Goal: Task Accomplishment & Management: Manage account settings

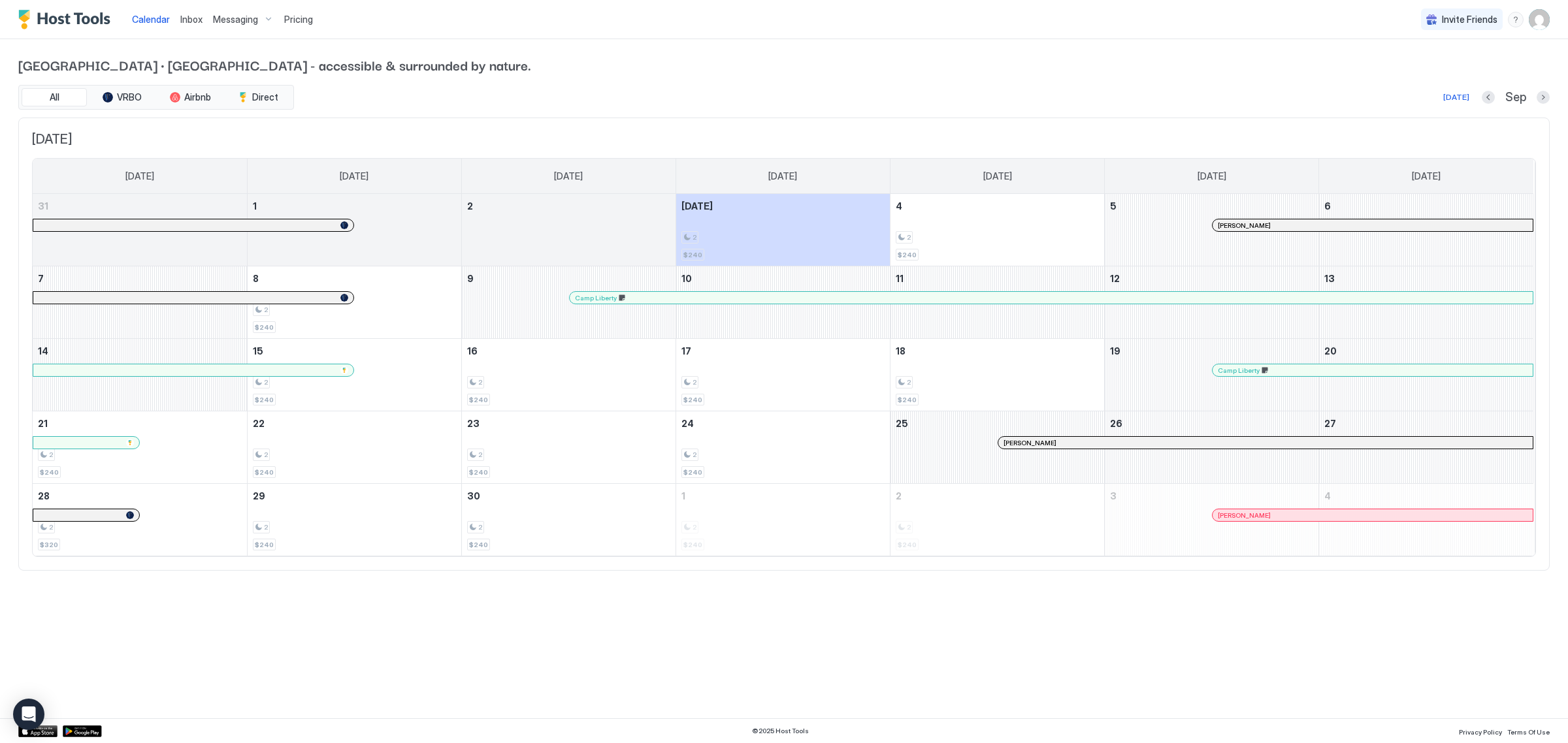
click at [1534, 19] on img "User profile" at bounding box center [1539, 20] width 21 height 21
click at [1455, 76] on div "Settings" at bounding box center [1466, 73] width 166 height 23
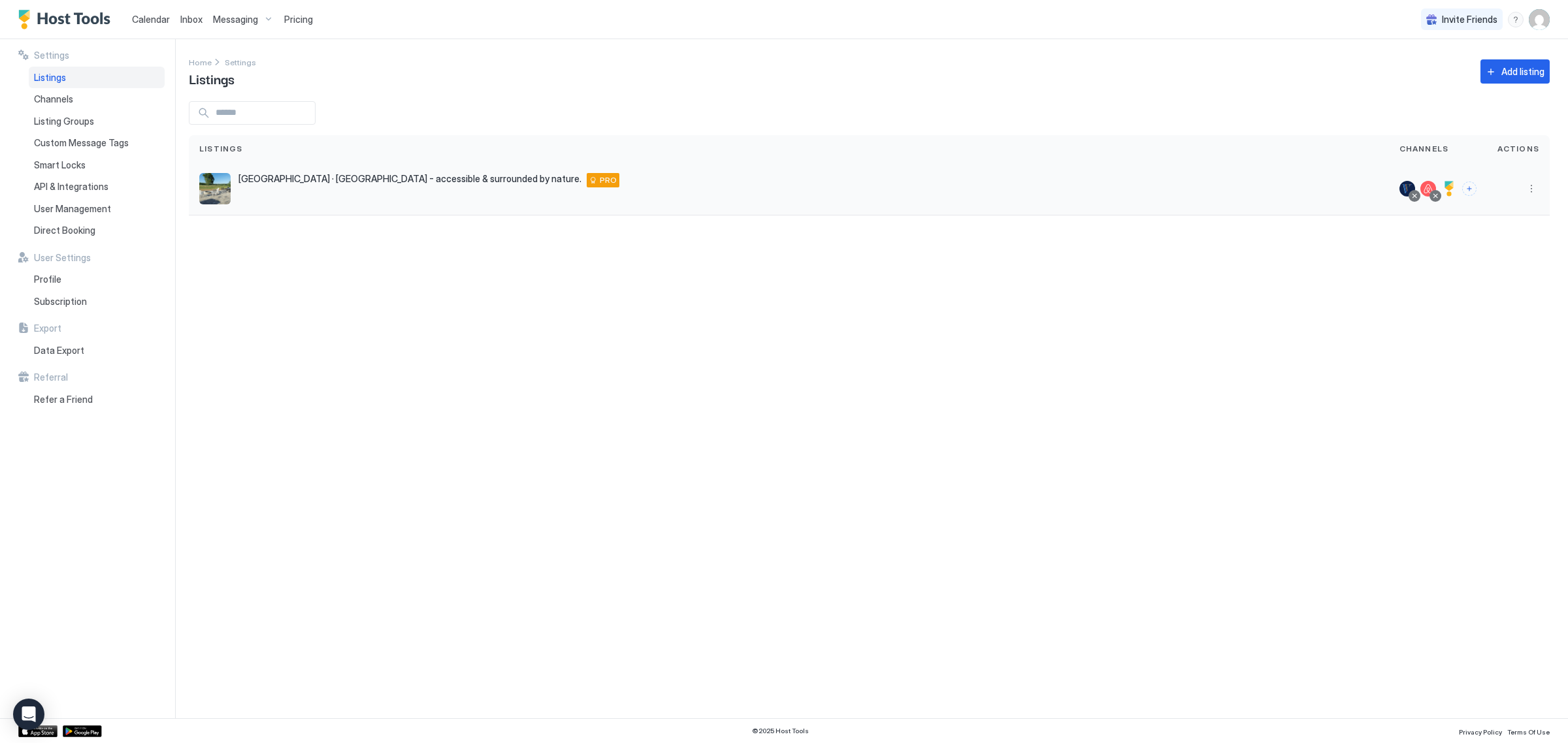
click at [246, 190] on div "[GEOGRAPHIC_DATA] · [GEOGRAPHIC_DATA] - accessible & surrounded by nature. [STR…" at bounding box center [789, 189] width 1179 height 32
click at [220, 184] on img "listing image" at bounding box center [216, 189] width 32 height 32
click at [102, 121] on div "Listing Groups" at bounding box center [97, 122] width 136 height 22
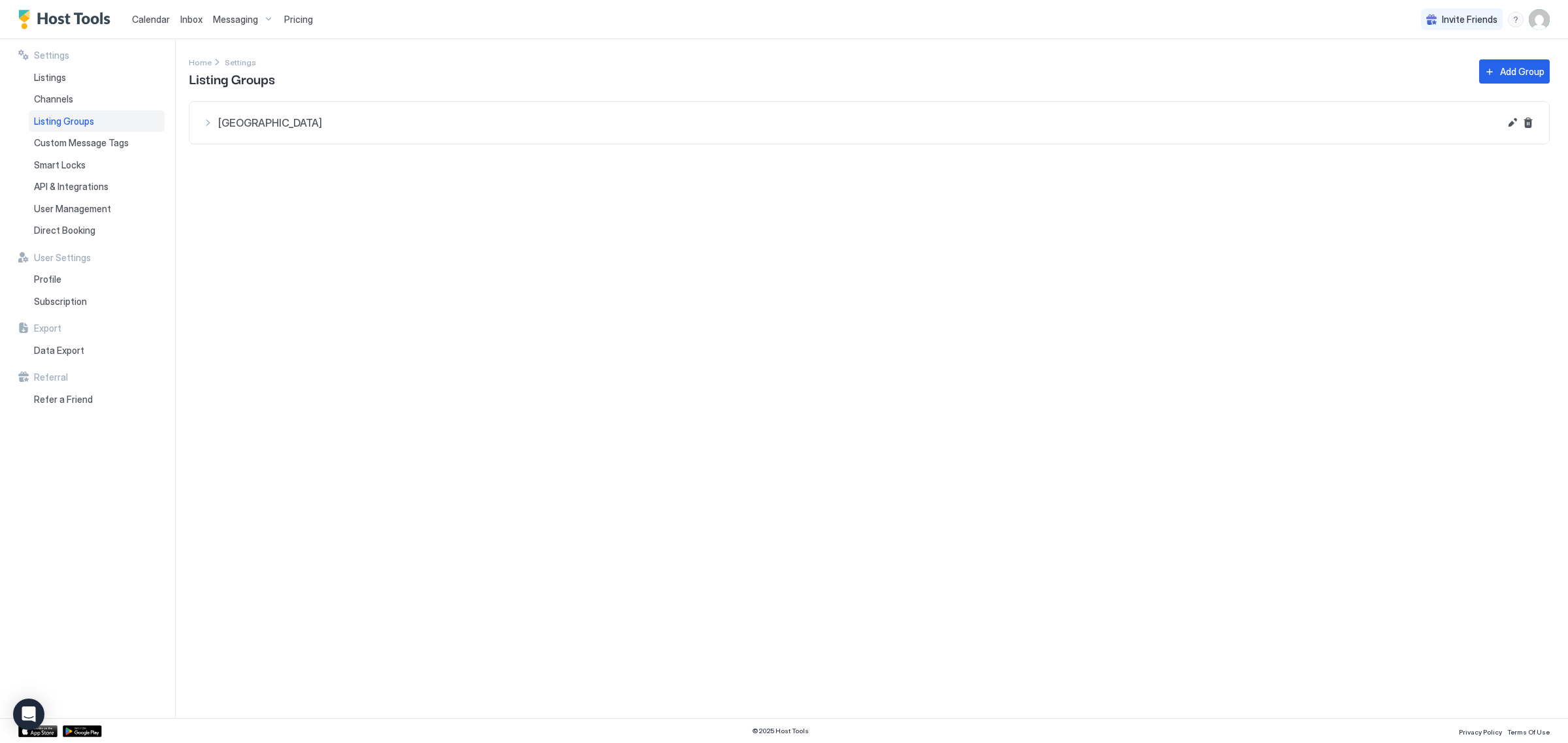
click at [272, 133] on button "[GEOGRAPHIC_DATA]" at bounding box center [869, 123] width 1360 height 42
click at [272, 150] on div "[GEOGRAPHIC_DATA] · [GEOGRAPHIC_DATA] - accessible & surrounded by nature." at bounding box center [869, 170] width 1332 height 52
click at [96, 243] on div "Settings Listings Channels Listing Groups Custom Message Tags Smart Locks API &…" at bounding box center [97, 378] width 157 height 679
click at [96, 239] on div "Direct Booking" at bounding box center [97, 230] width 136 height 22
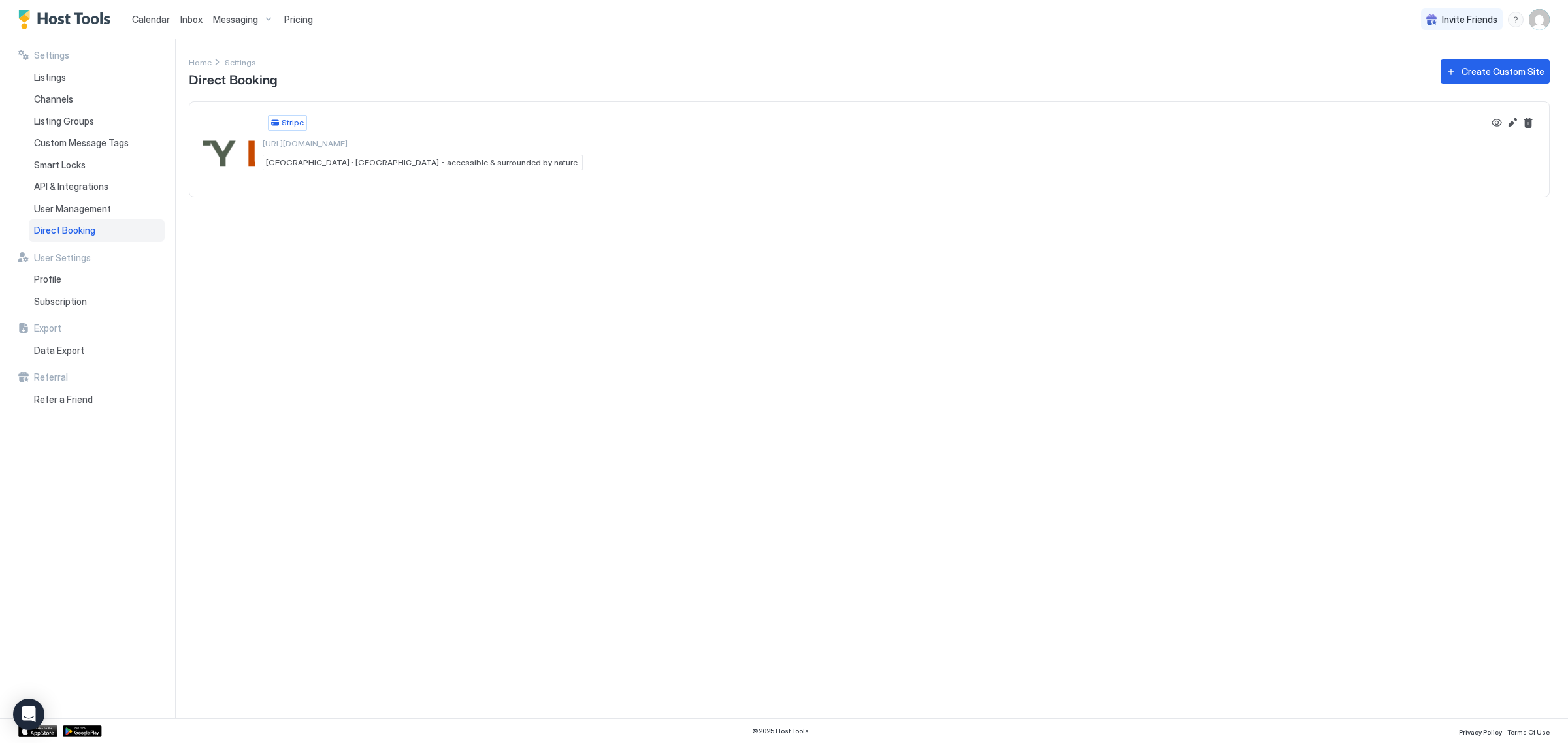
click at [970, 147] on div "Stripe [URL][DOMAIN_NAME] [GEOGRAPHIC_DATA] · [GEOGRAPHIC_DATA] - accessible & …" at bounding box center [843, 143] width 1281 height 56
click at [1516, 126] on button "Edit" at bounding box center [1512, 123] width 16 height 16
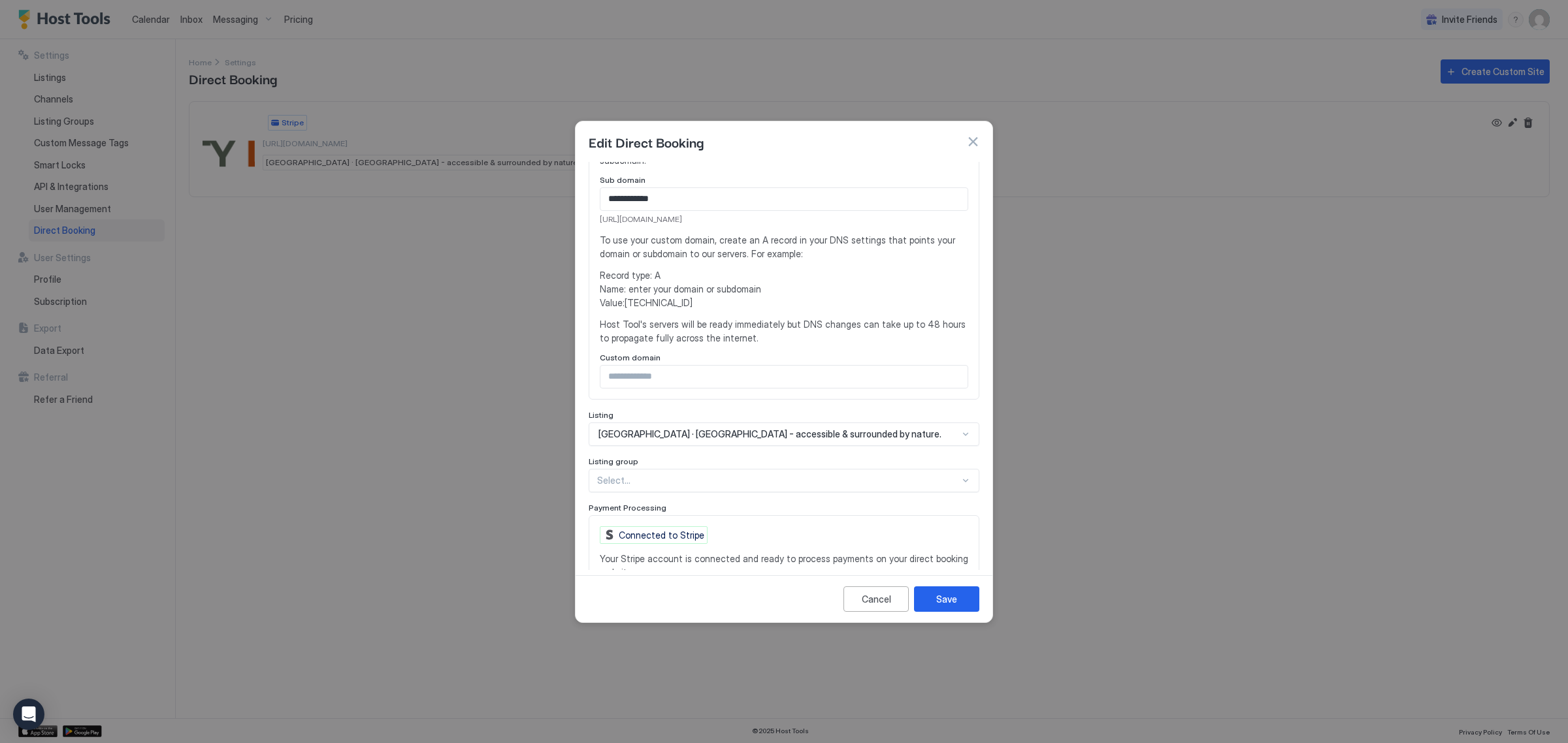
scroll to position [325, 0]
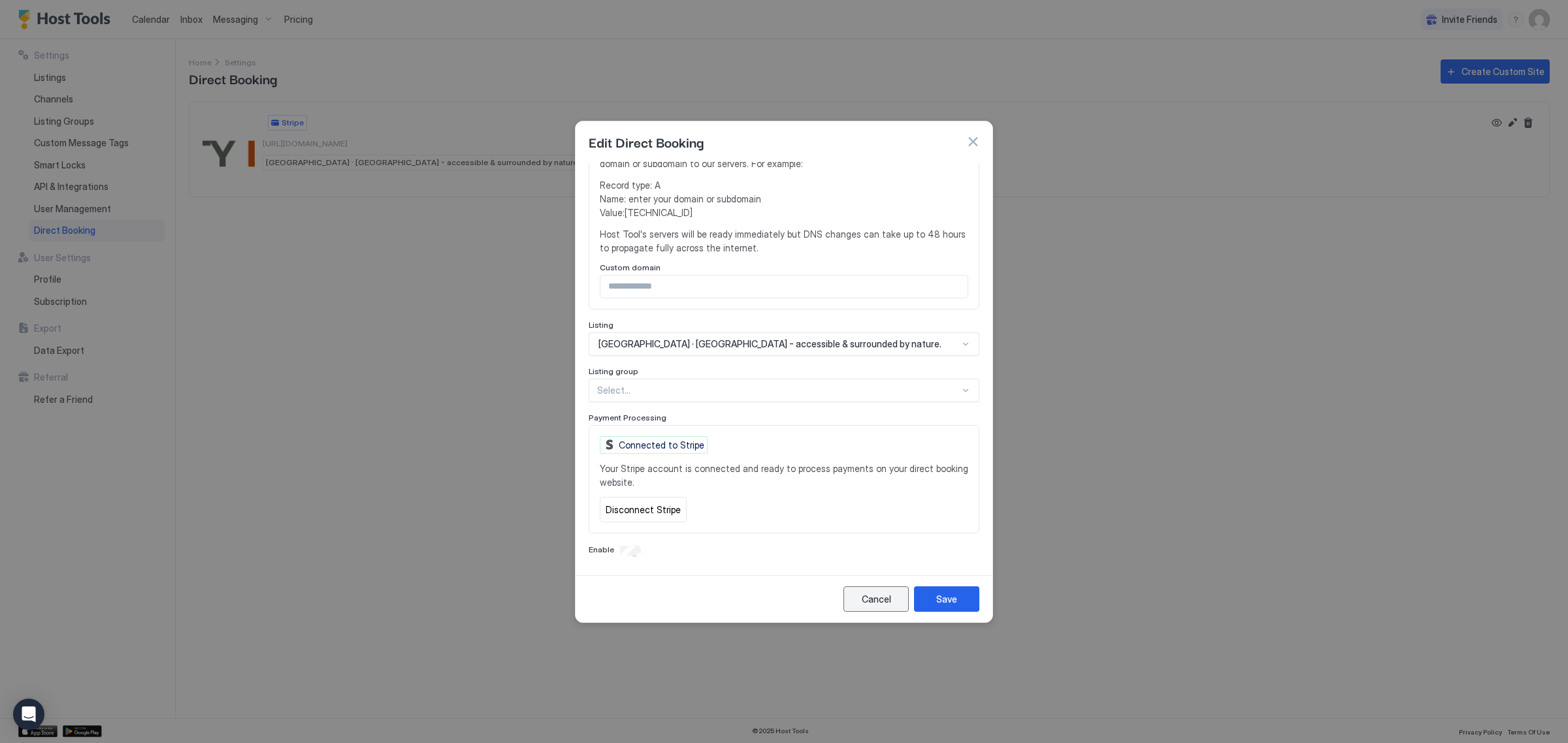
click at [860, 595] on button "Cancel" at bounding box center [876, 599] width 65 height 25
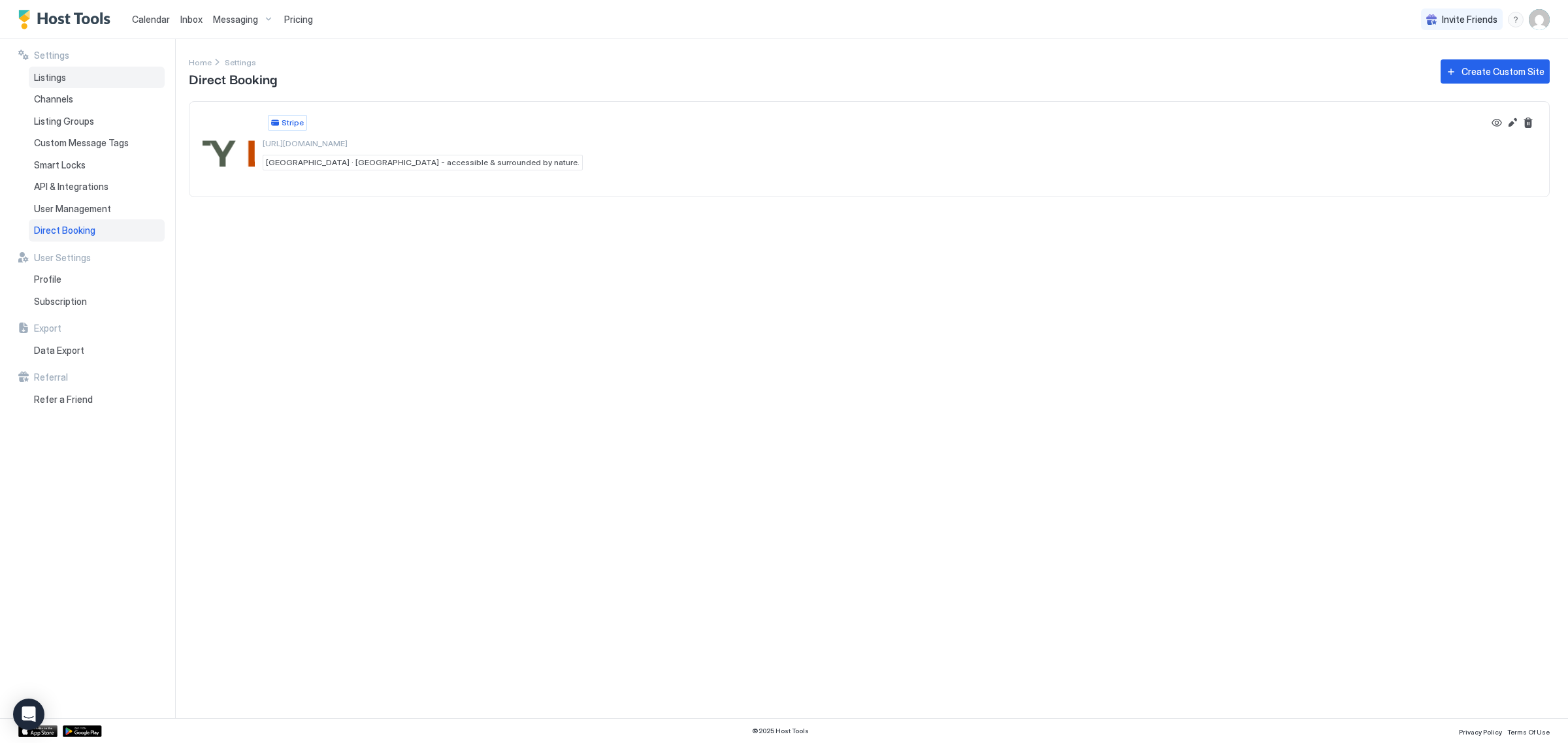
click at [126, 82] on div "Listings" at bounding box center [97, 78] width 136 height 22
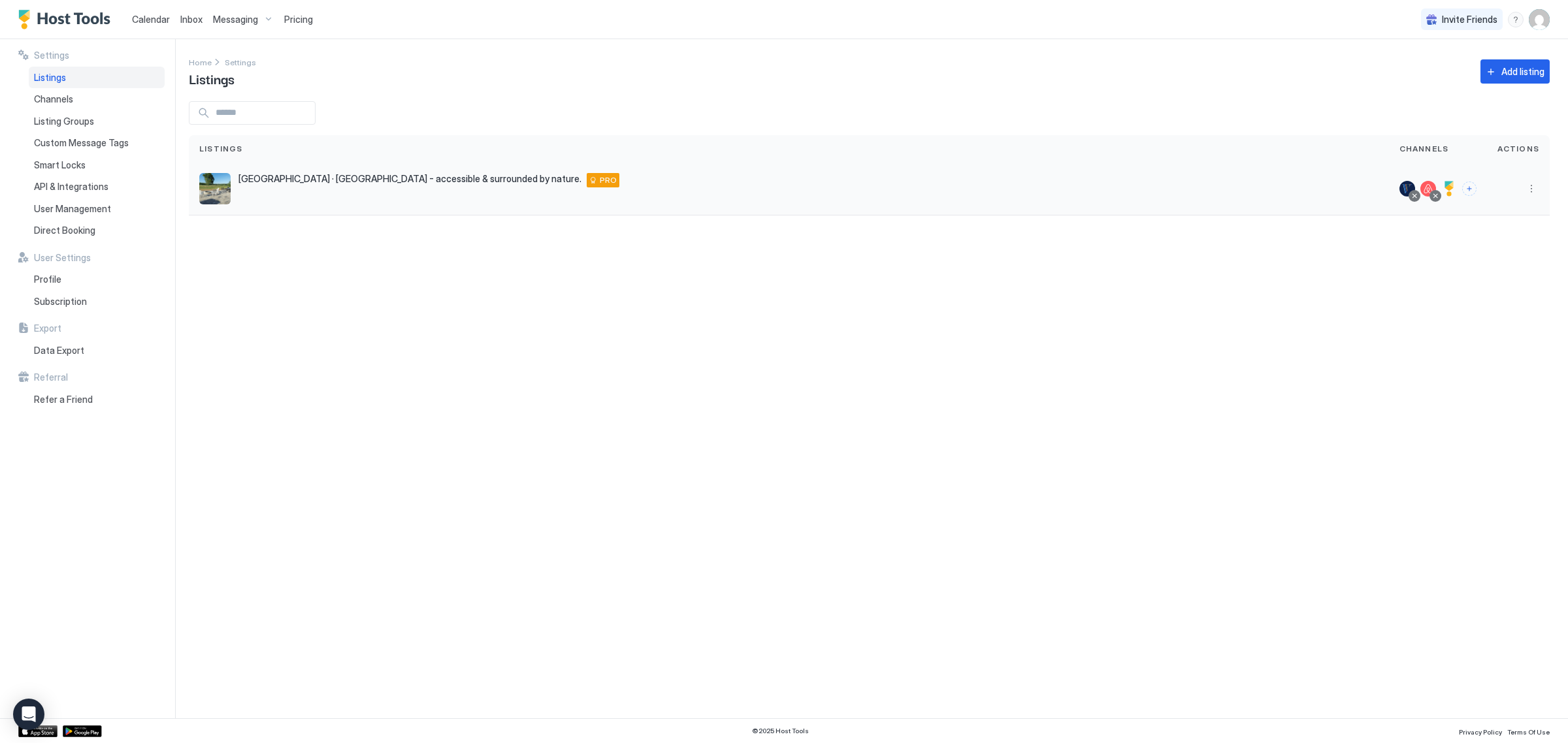
click at [364, 192] on div "[GEOGRAPHIC_DATA] · [GEOGRAPHIC_DATA] - accessible & surrounded by nature. [STR…" at bounding box center [789, 189] width 1179 height 32
click at [1527, 190] on button "More options" at bounding box center [1531, 189] width 16 height 16
click at [1521, 285] on div "Airbnb Settings" at bounding box center [1497, 291] width 89 height 21
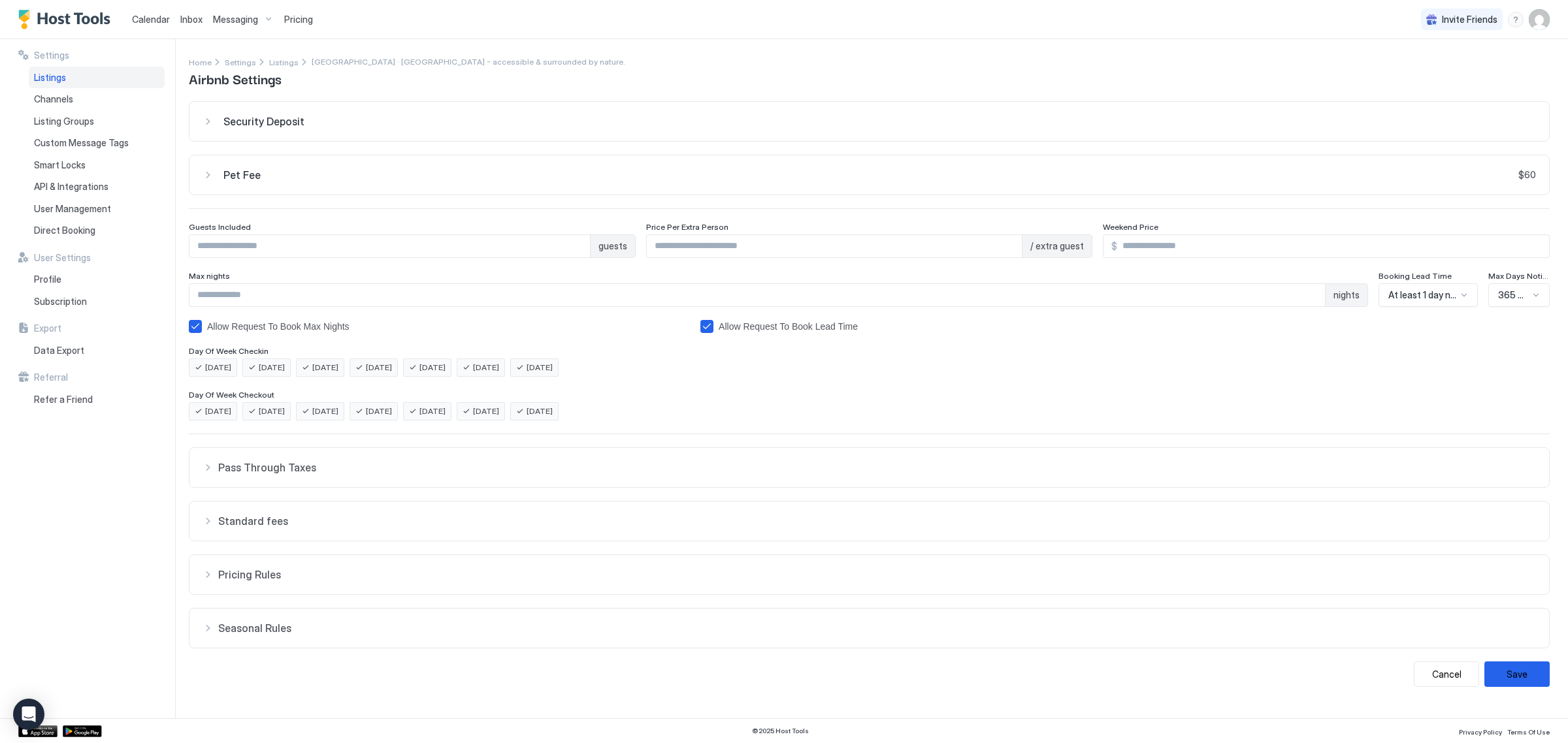
click at [298, 475] on span "Pricing Rules" at bounding box center [877, 468] width 1318 height 13
click at [357, 141] on button "Pet Fee $60" at bounding box center [869, 122] width 1360 height 39
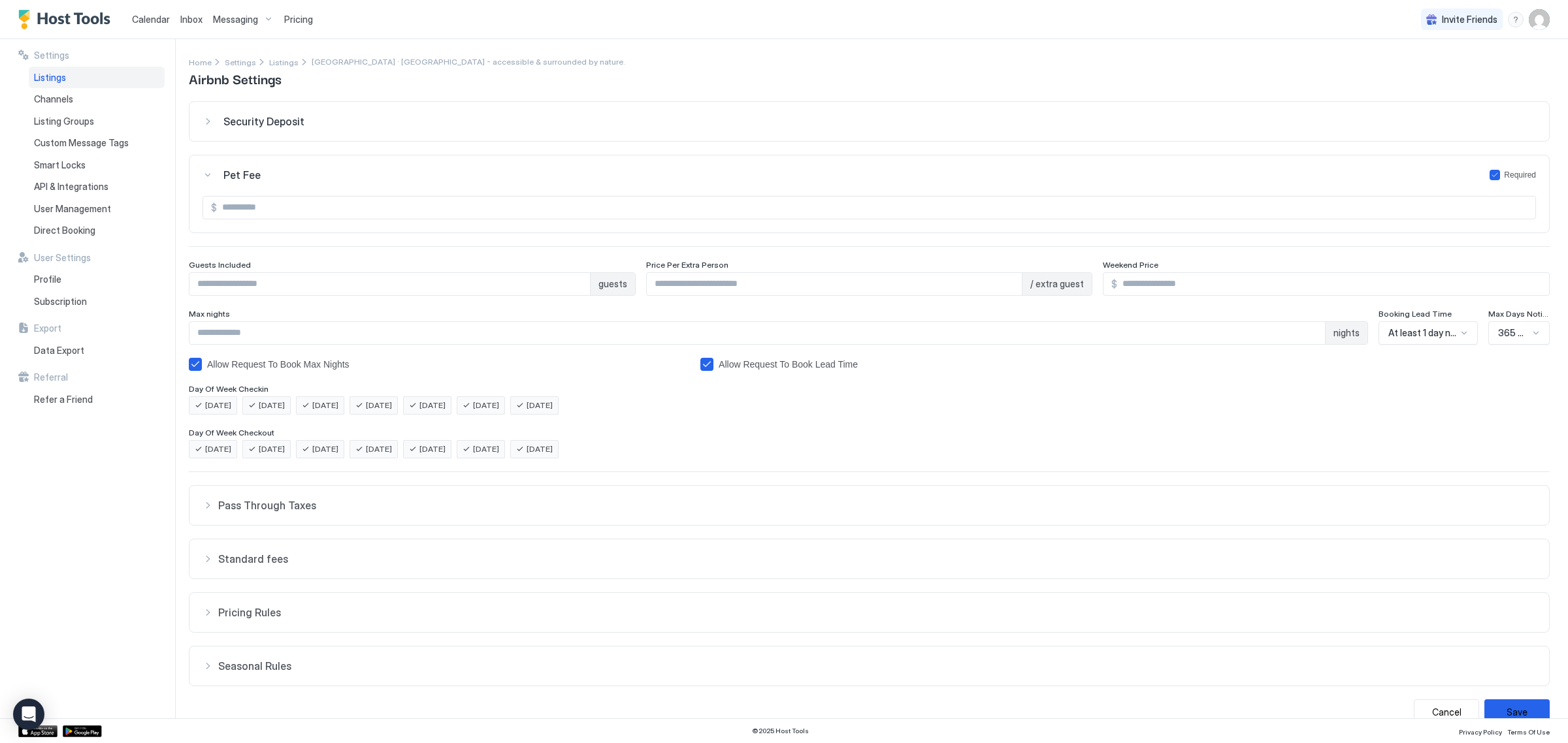
click at [358, 141] on button "Pet Fee Required" at bounding box center [869, 122] width 1360 height 39
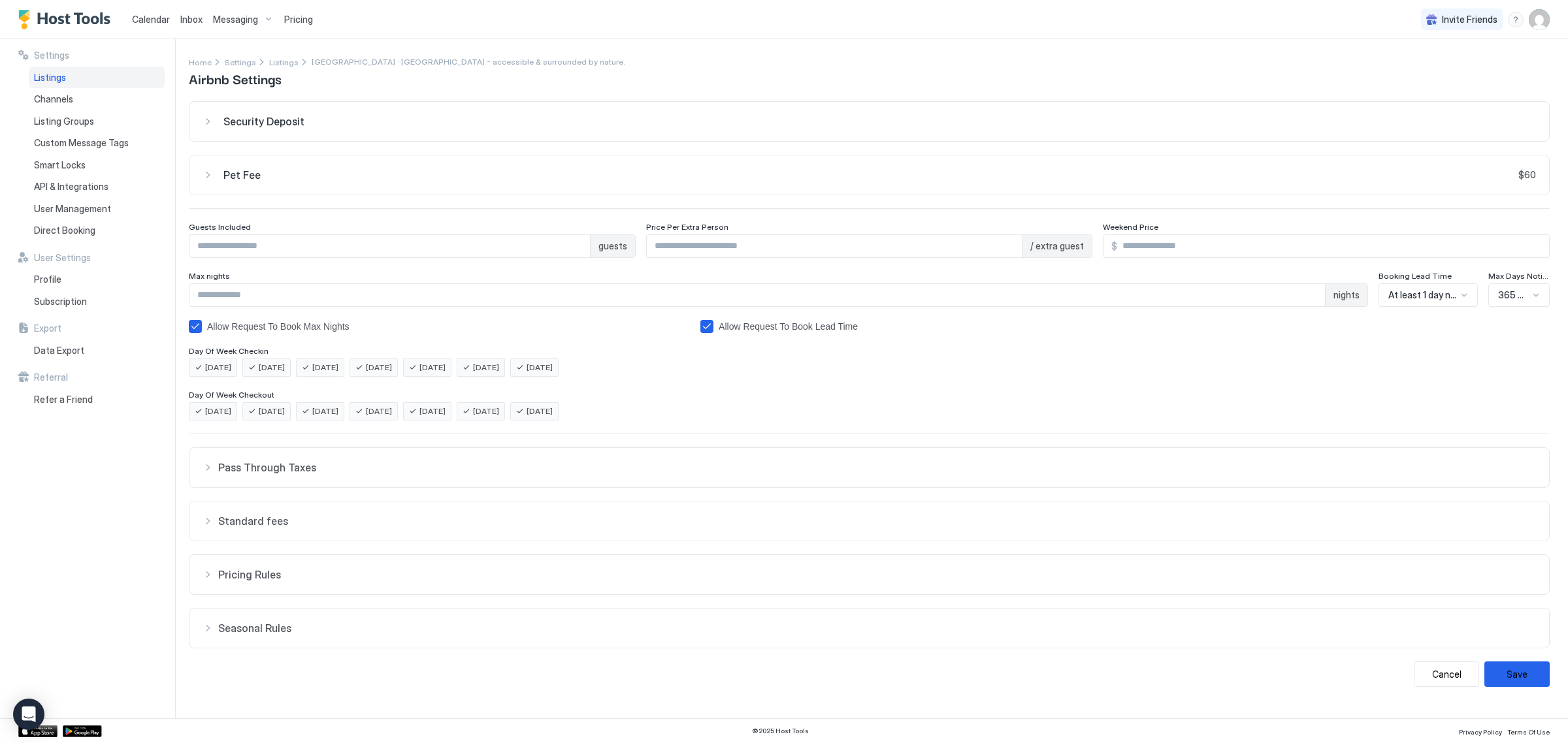
click at [371, 120] on div "Security Deposit" at bounding box center [880, 122] width 1313 height 13
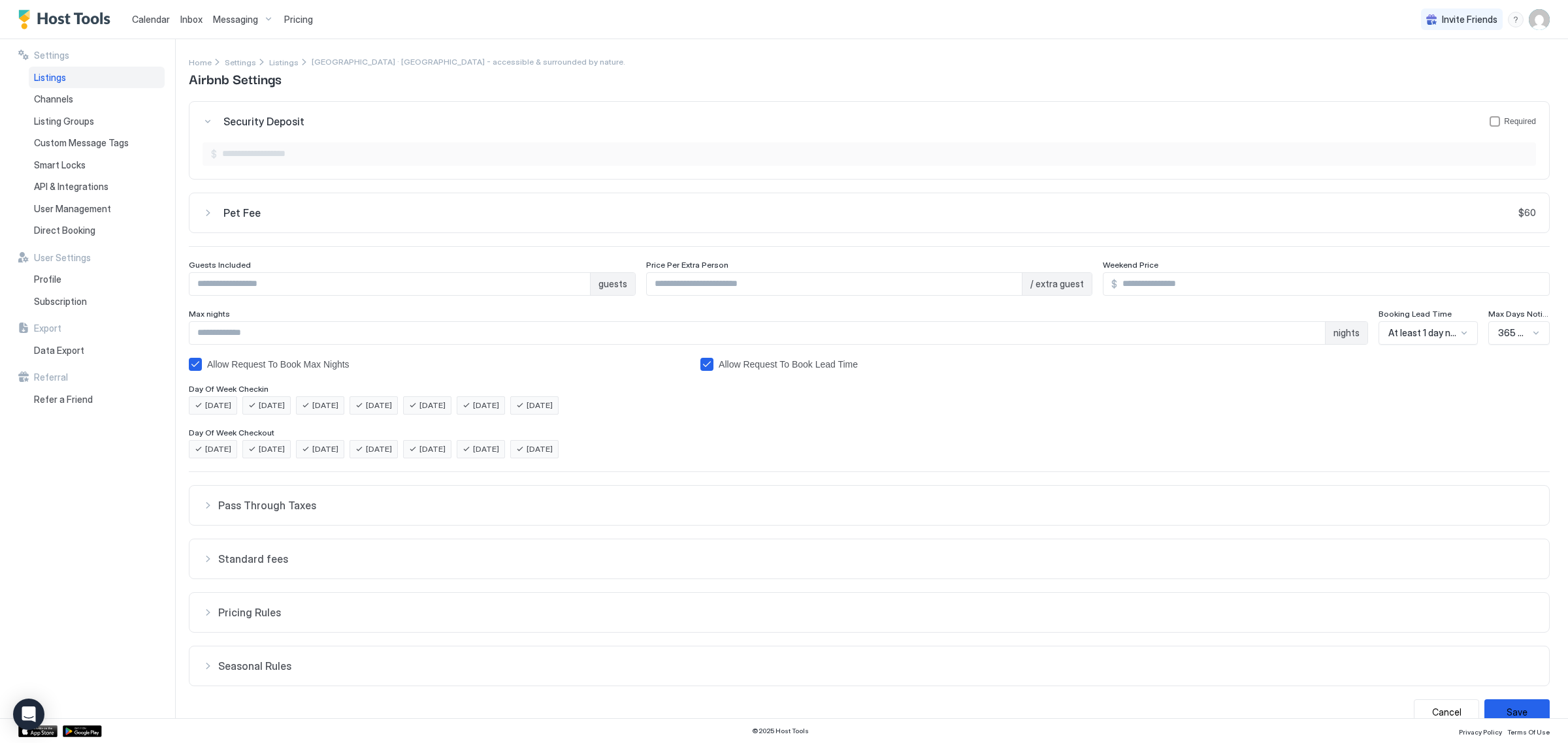
click at [371, 121] on div "Security Deposit Required" at bounding box center [880, 122] width 1313 height 13
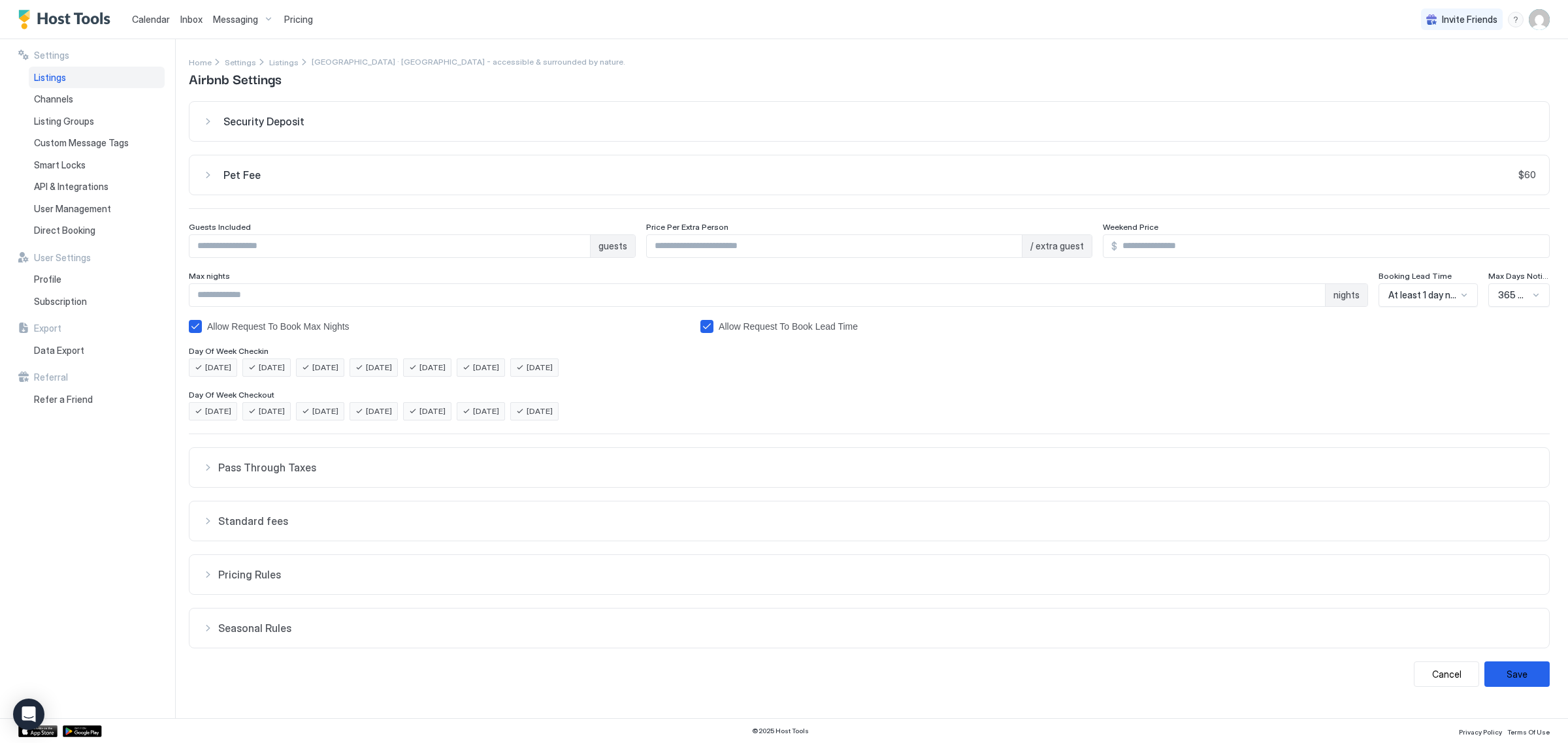
click at [333, 138] on button "Security Deposit" at bounding box center [869, 122] width 1360 height 39
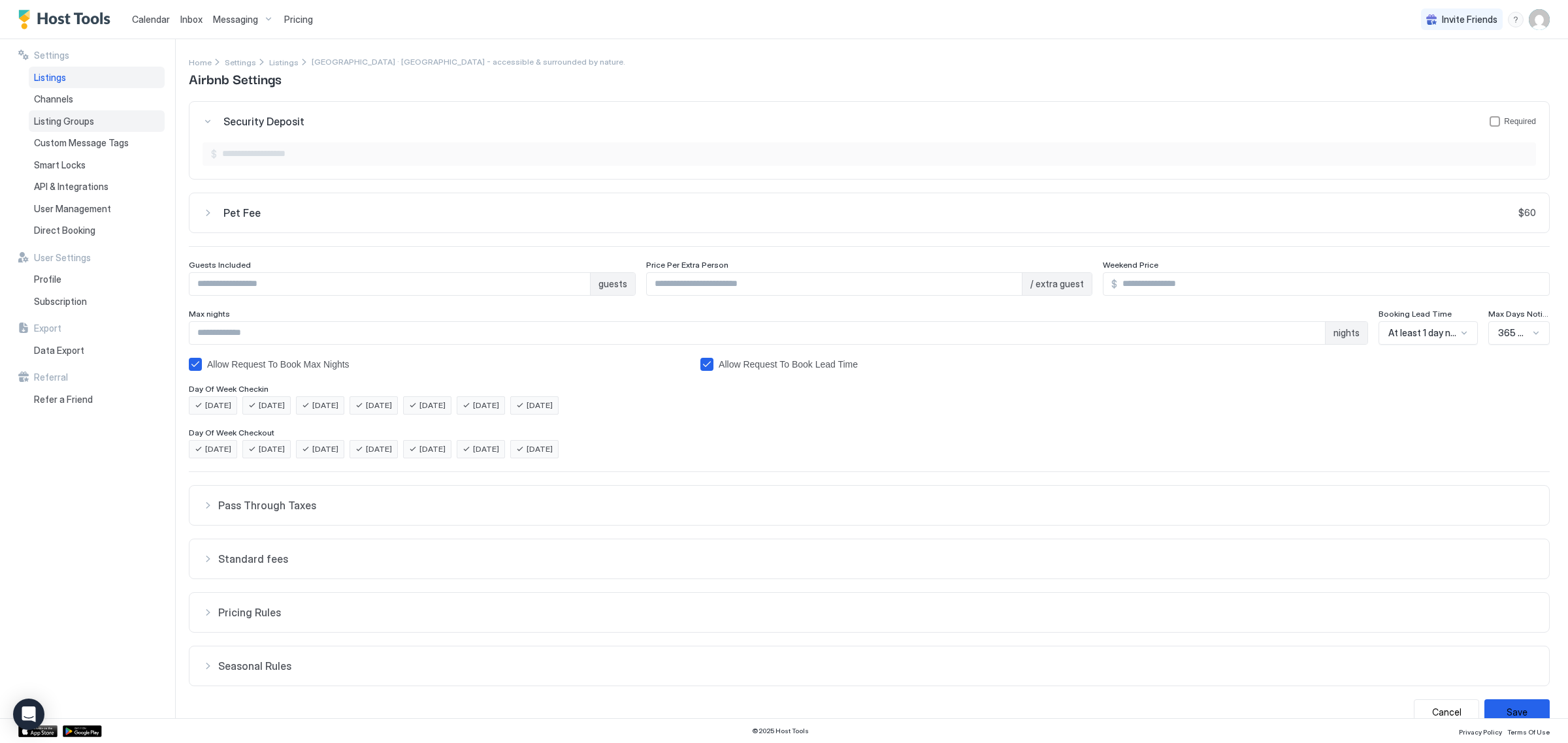
click at [120, 127] on div "Listing Groups" at bounding box center [97, 122] width 136 height 22
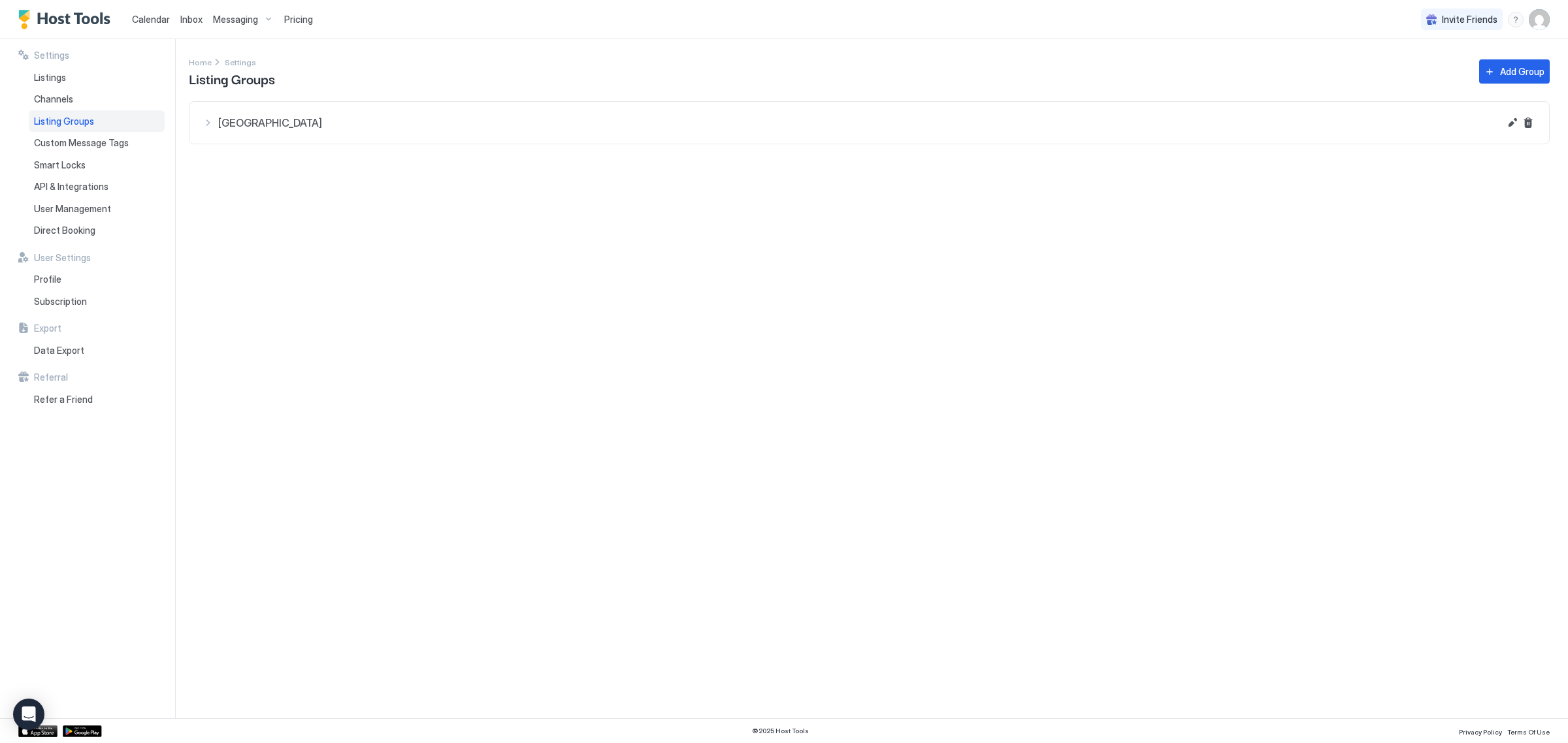
click at [220, 98] on div "Settings Home Settings Listing Groups Add Group [GEOGRAPHIC_DATA] [GEOGRAPHIC_D…" at bounding box center [878, 378] width 1379 height 679
click at [221, 110] on button "[GEOGRAPHIC_DATA]" at bounding box center [869, 123] width 1360 height 42
click at [233, 147] on div "[GEOGRAPHIC_DATA] · [GEOGRAPHIC_DATA] - accessible & surrounded by nature." at bounding box center [869, 170] width 1332 height 52
click at [111, 70] on div "Listings" at bounding box center [97, 78] width 136 height 22
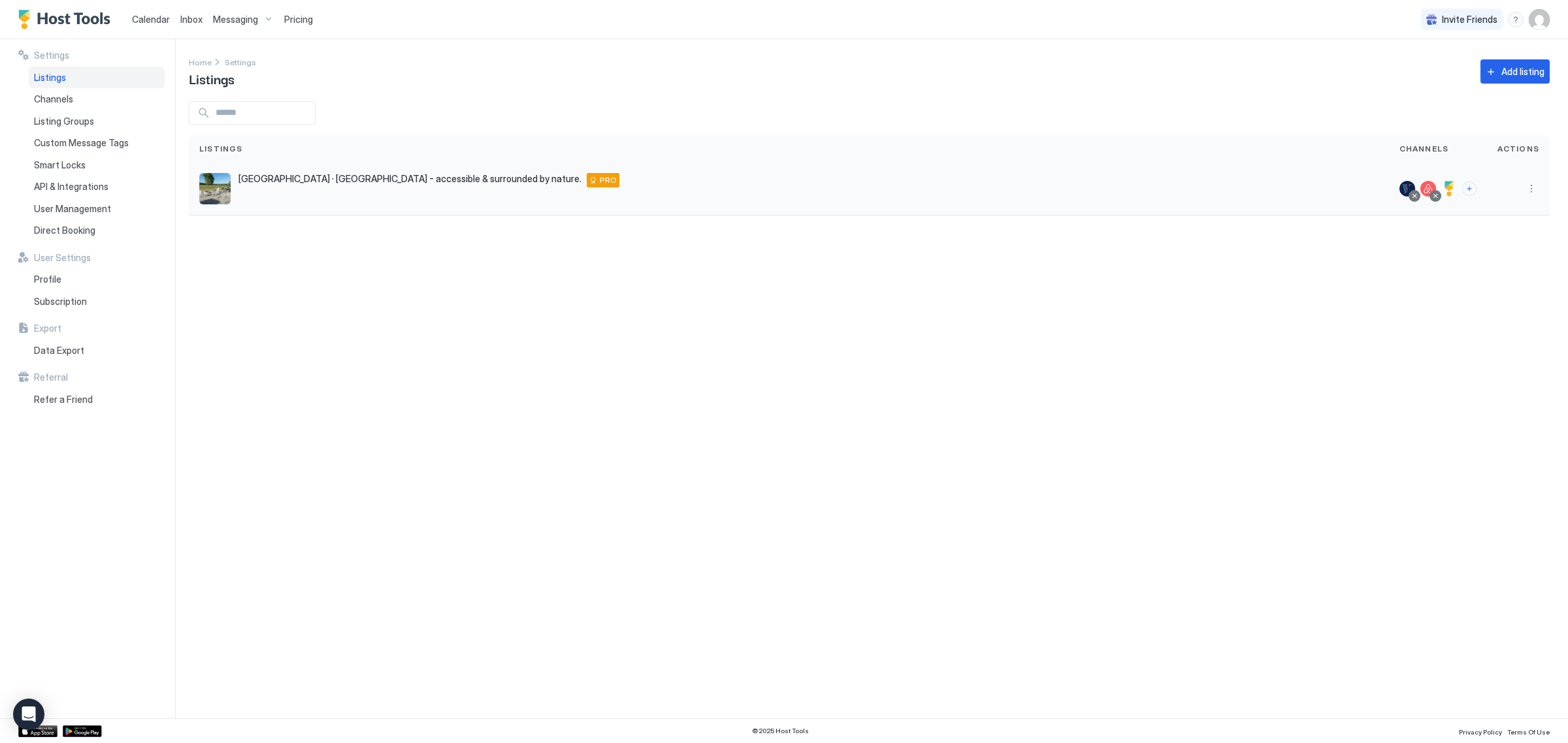
click at [1521, 193] on div at bounding box center [1518, 189] width 42 height 16
click at [1522, 192] on div at bounding box center [1518, 189] width 42 height 16
click at [1529, 189] on button "More options" at bounding box center [1531, 189] width 16 height 16
click at [1479, 298] on div "Airbnb Settings" at bounding box center [1497, 291] width 89 height 21
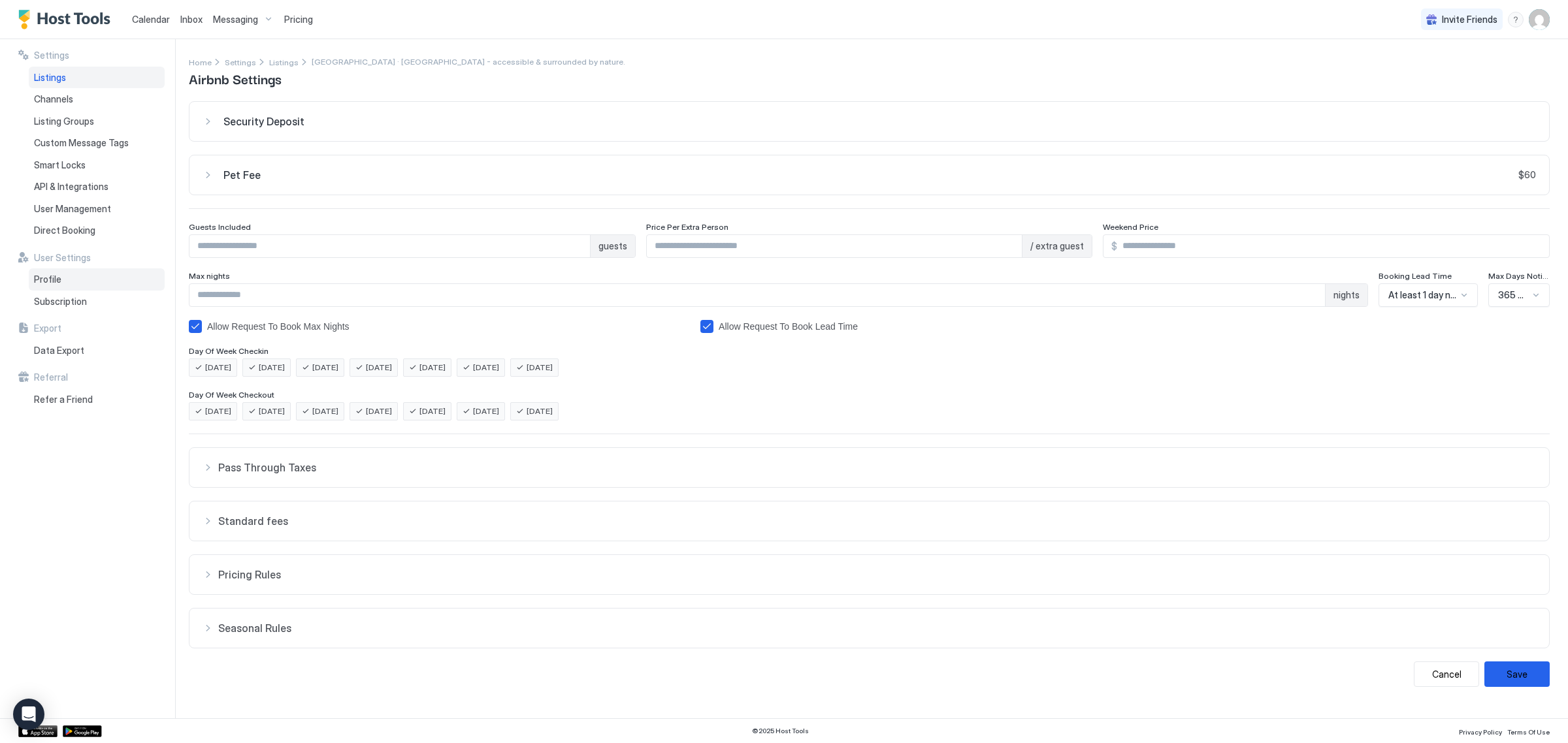
click at [81, 288] on div "Profile" at bounding box center [97, 280] width 136 height 22
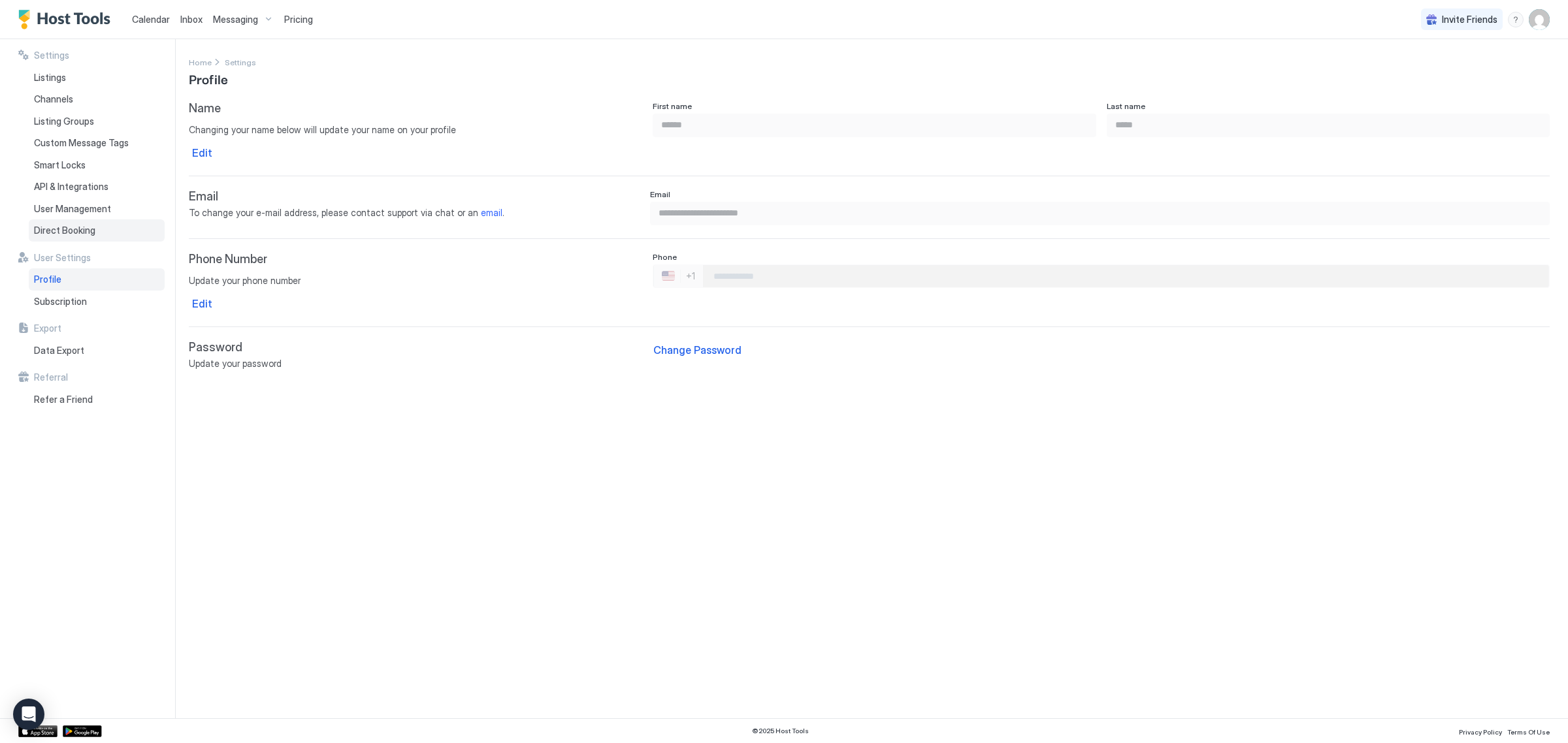
click at [83, 232] on span "Direct Booking" at bounding box center [65, 230] width 61 height 12
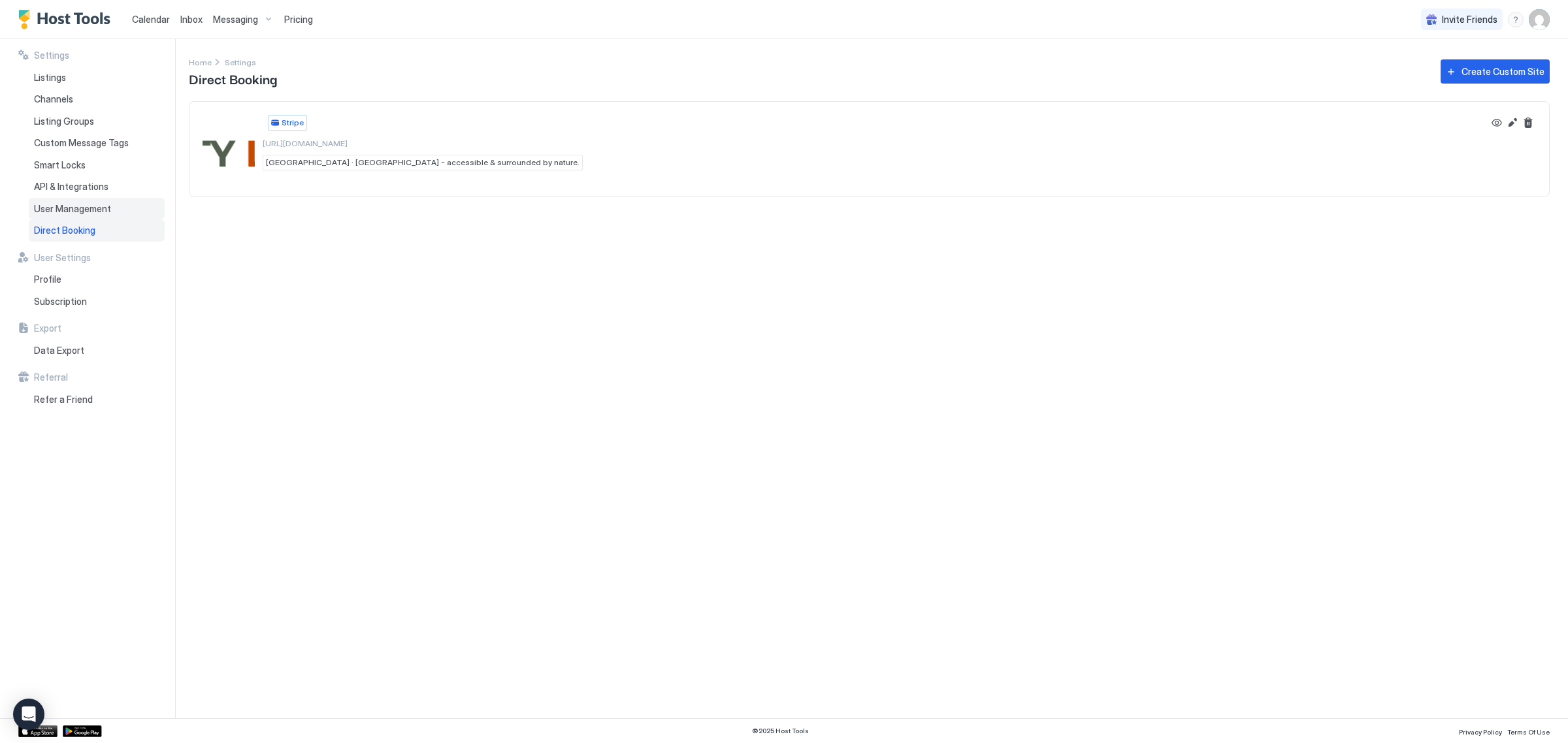
click at [86, 214] on span "User Management" at bounding box center [72, 209] width 77 height 12
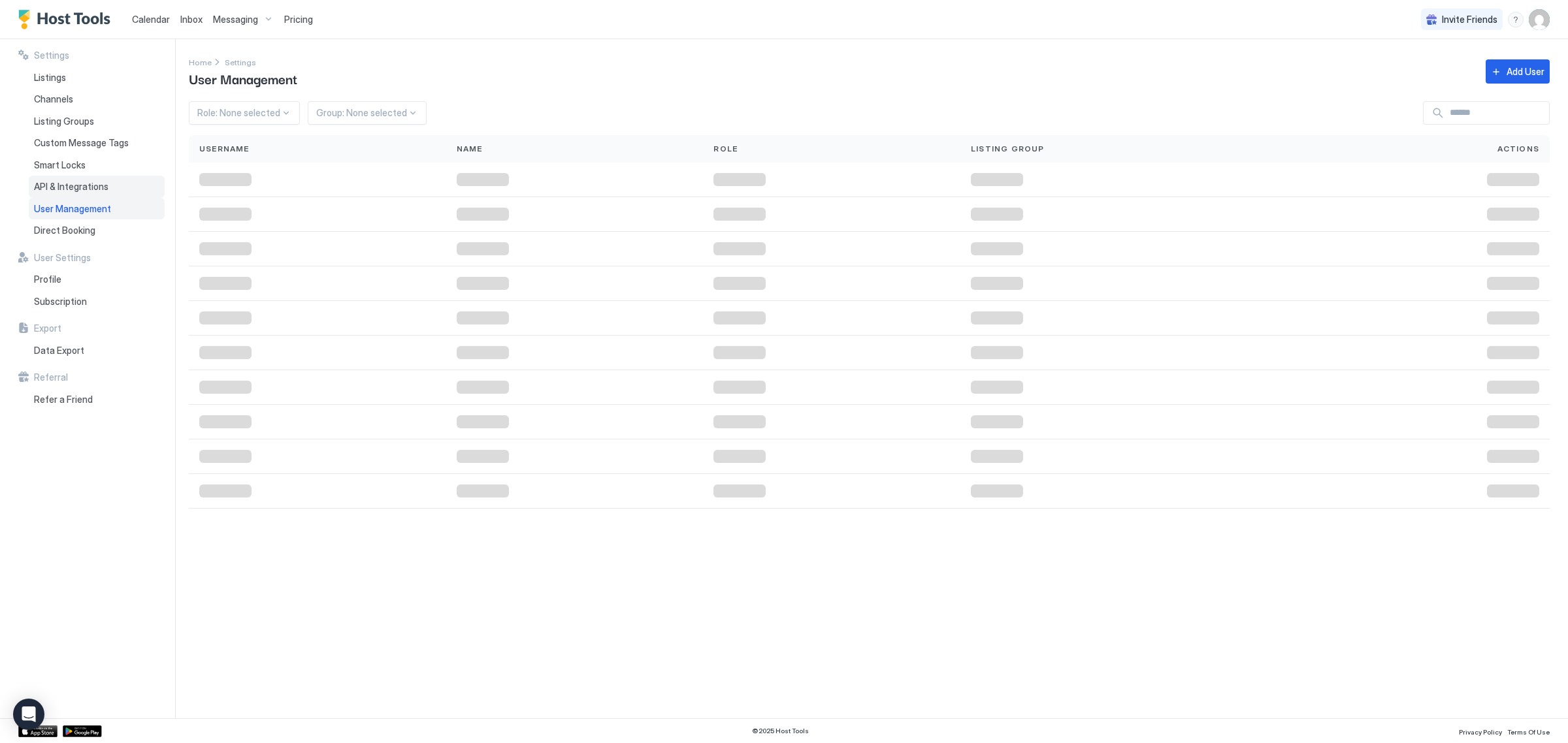
click at [87, 181] on span "API & Integrations" at bounding box center [72, 187] width 74 height 12
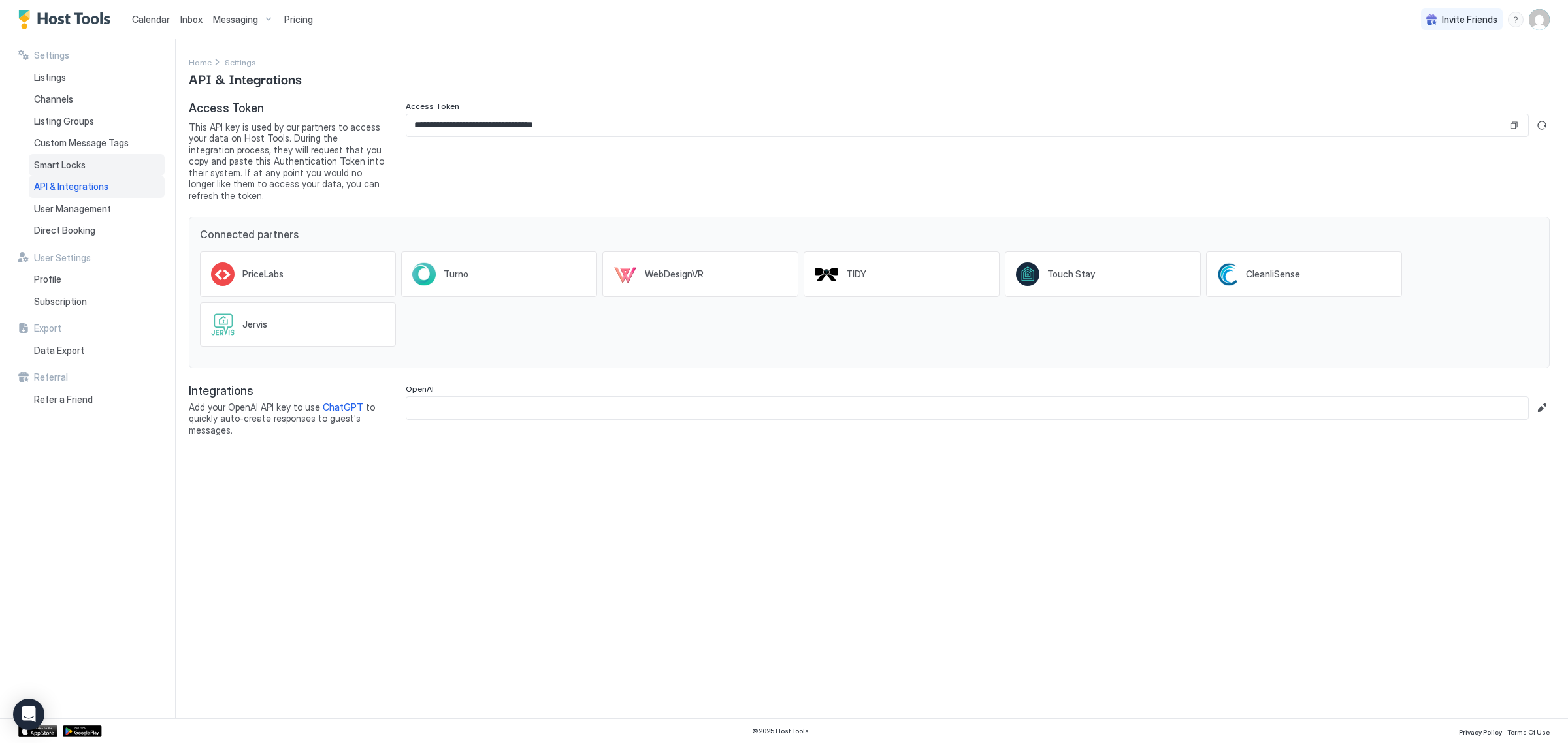
click at [86, 157] on div "Smart Locks" at bounding box center [97, 165] width 136 height 22
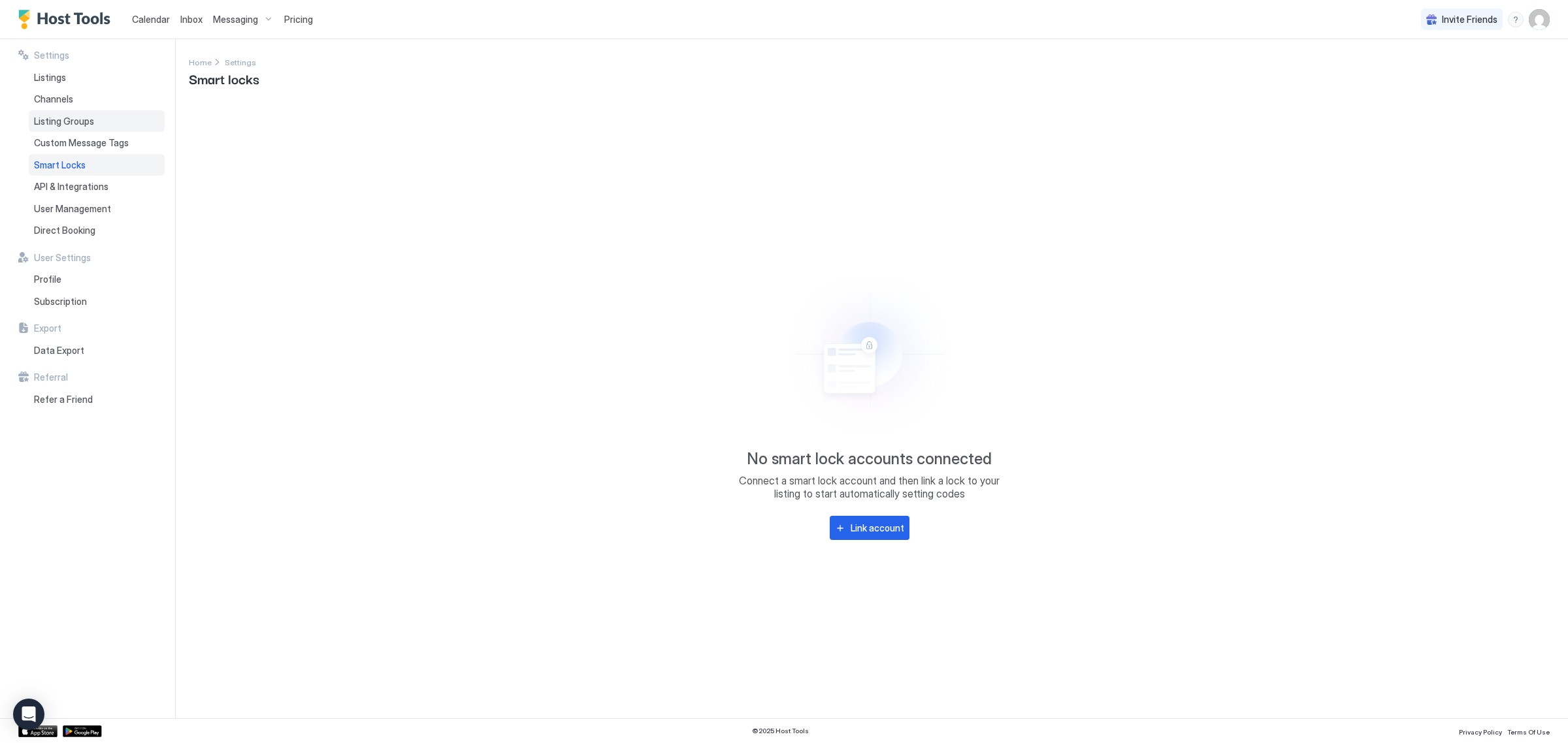
click at [91, 128] on div "Listing Groups" at bounding box center [97, 122] width 136 height 22
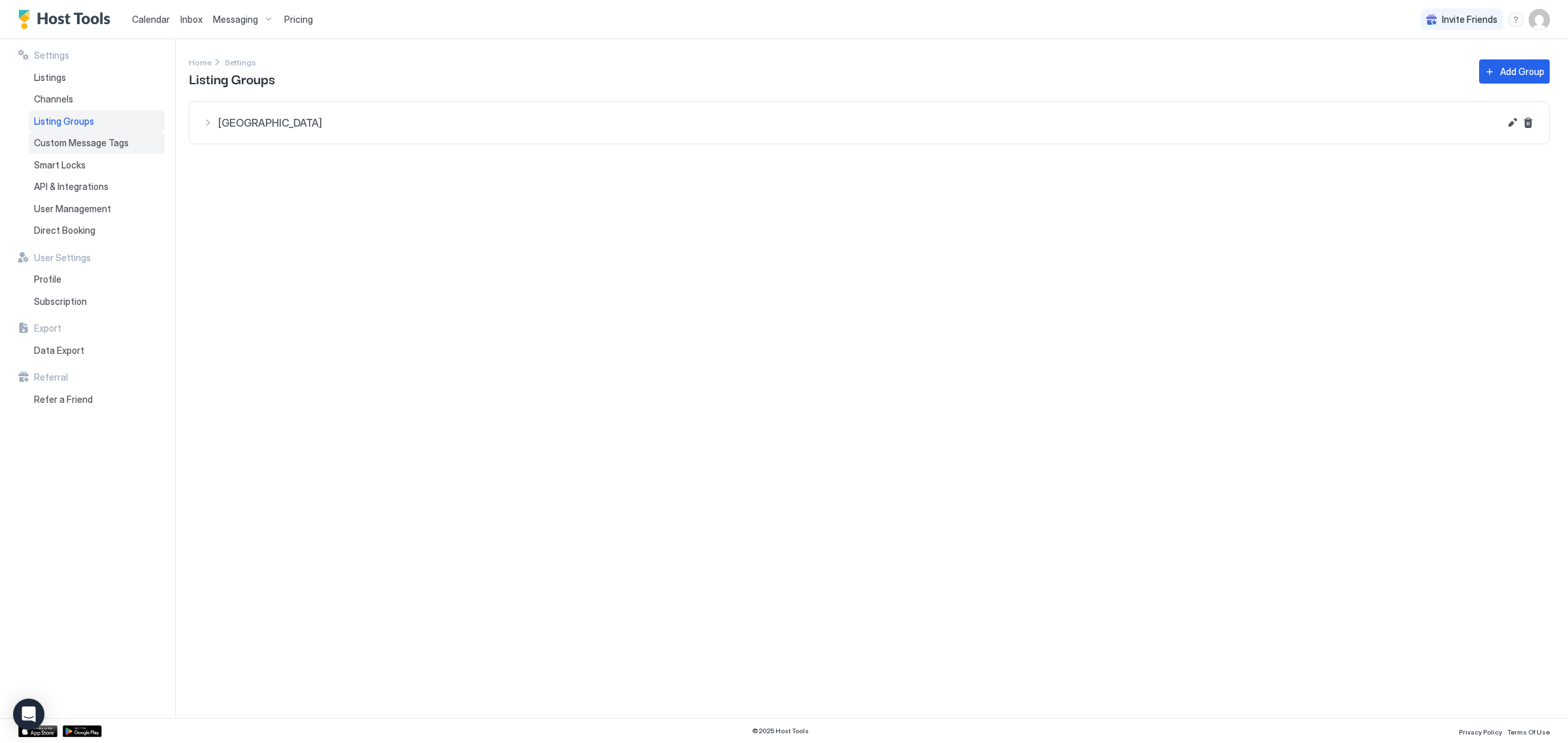
click at [94, 132] on div "Custom Message Tags" at bounding box center [97, 143] width 136 height 22
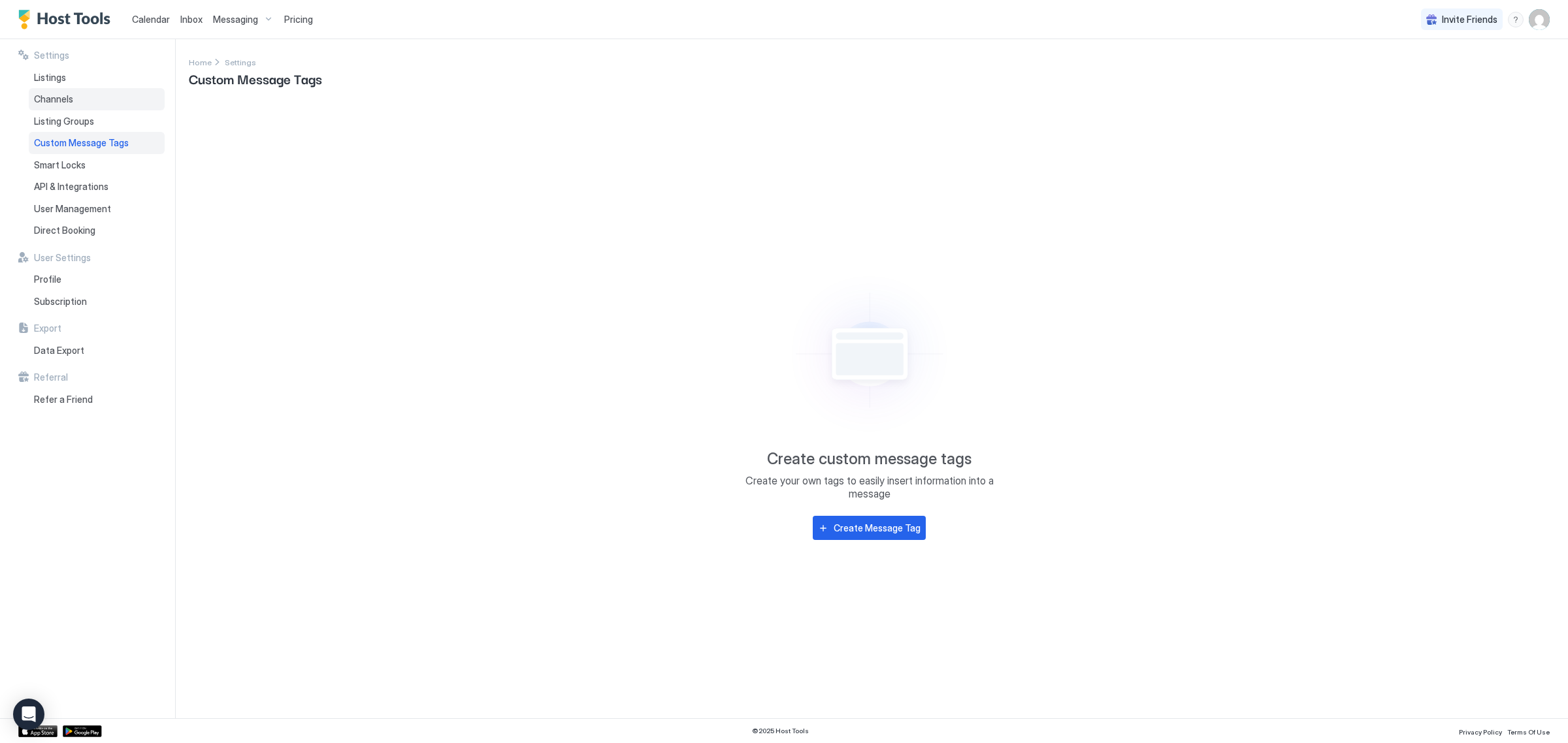
click at [92, 106] on div "Channels" at bounding box center [97, 99] width 136 height 22
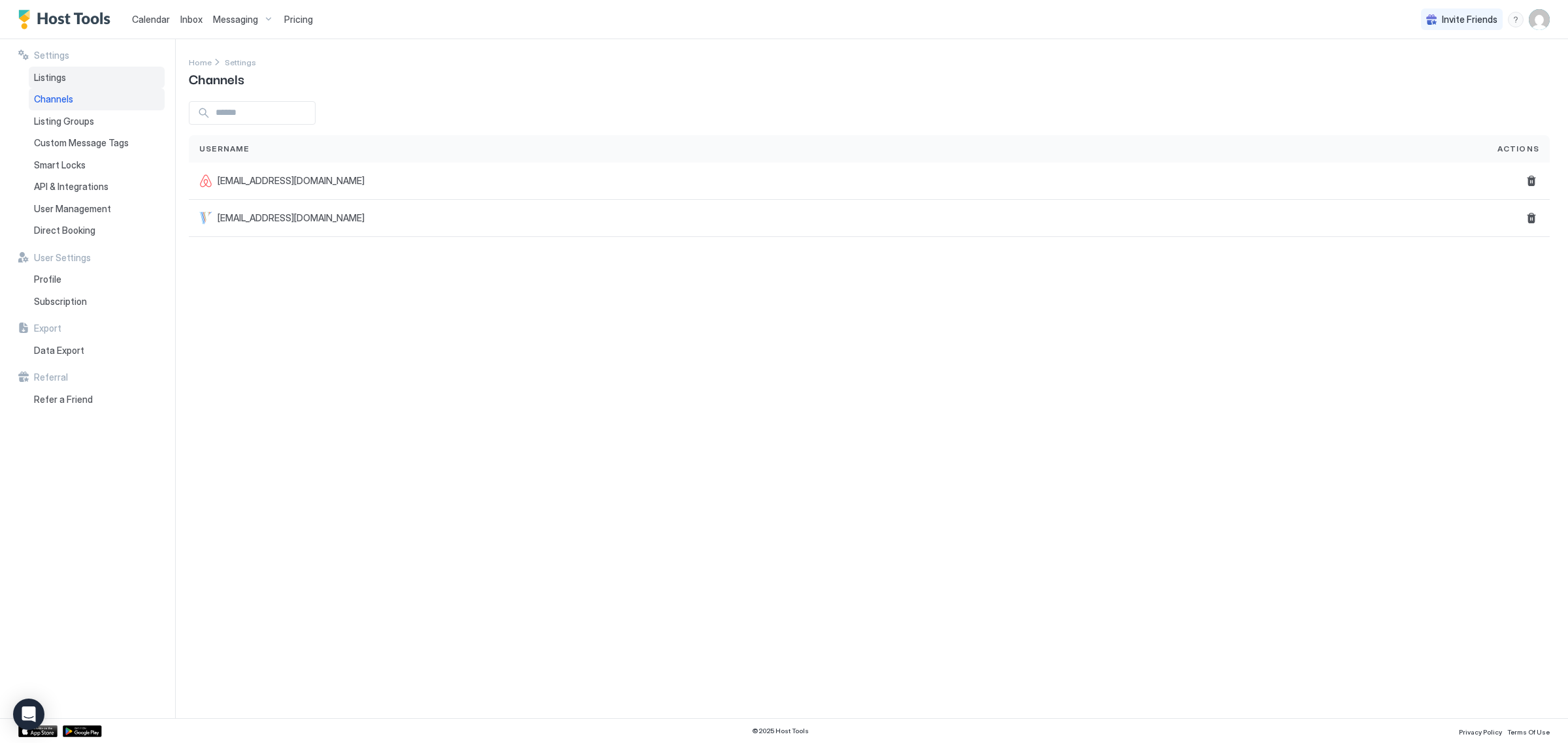
click at [90, 83] on div "Listings" at bounding box center [97, 78] width 136 height 22
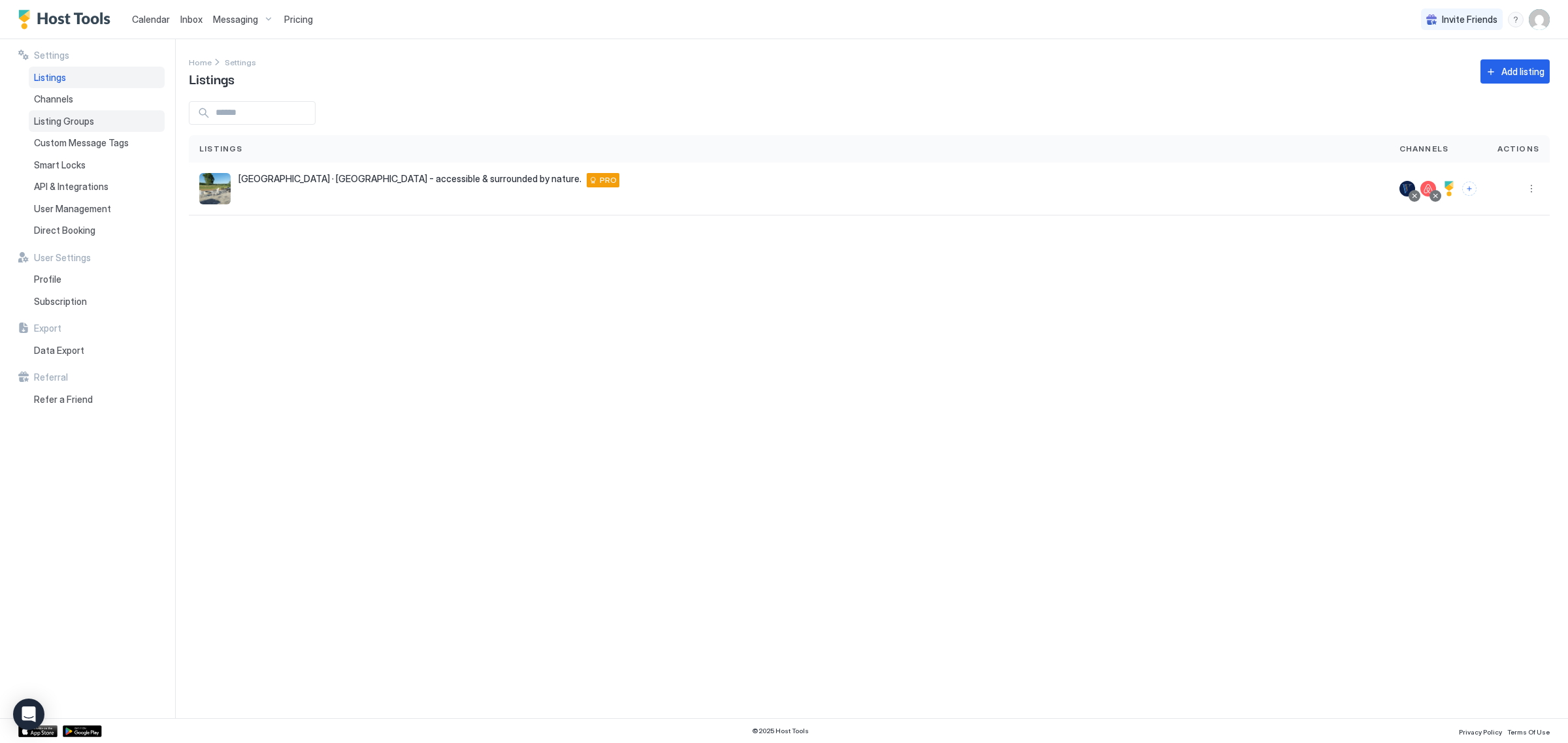
click at [96, 125] on div "Listing Groups" at bounding box center [97, 122] width 136 height 22
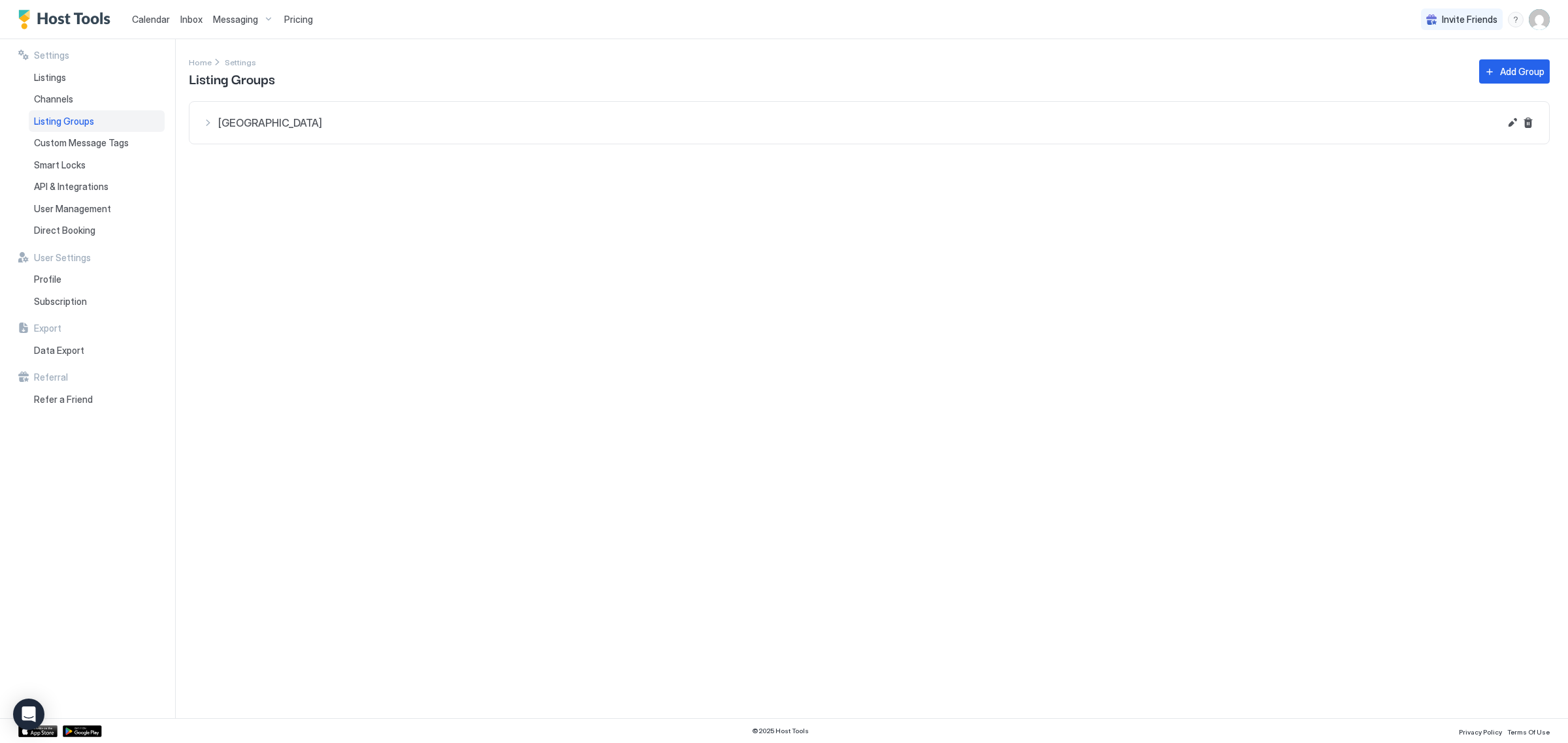
click at [1513, 131] on button "[GEOGRAPHIC_DATA]" at bounding box center [869, 123] width 1360 height 42
click at [1122, 166] on div "[GEOGRAPHIC_DATA] · [GEOGRAPHIC_DATA] - accessible & surrounded by nature." at bounding box center [888, 171] width 1272 height 32
click at [1514, 115] on button "Edit" at bounding box center [1512, 123] width 16 height 16
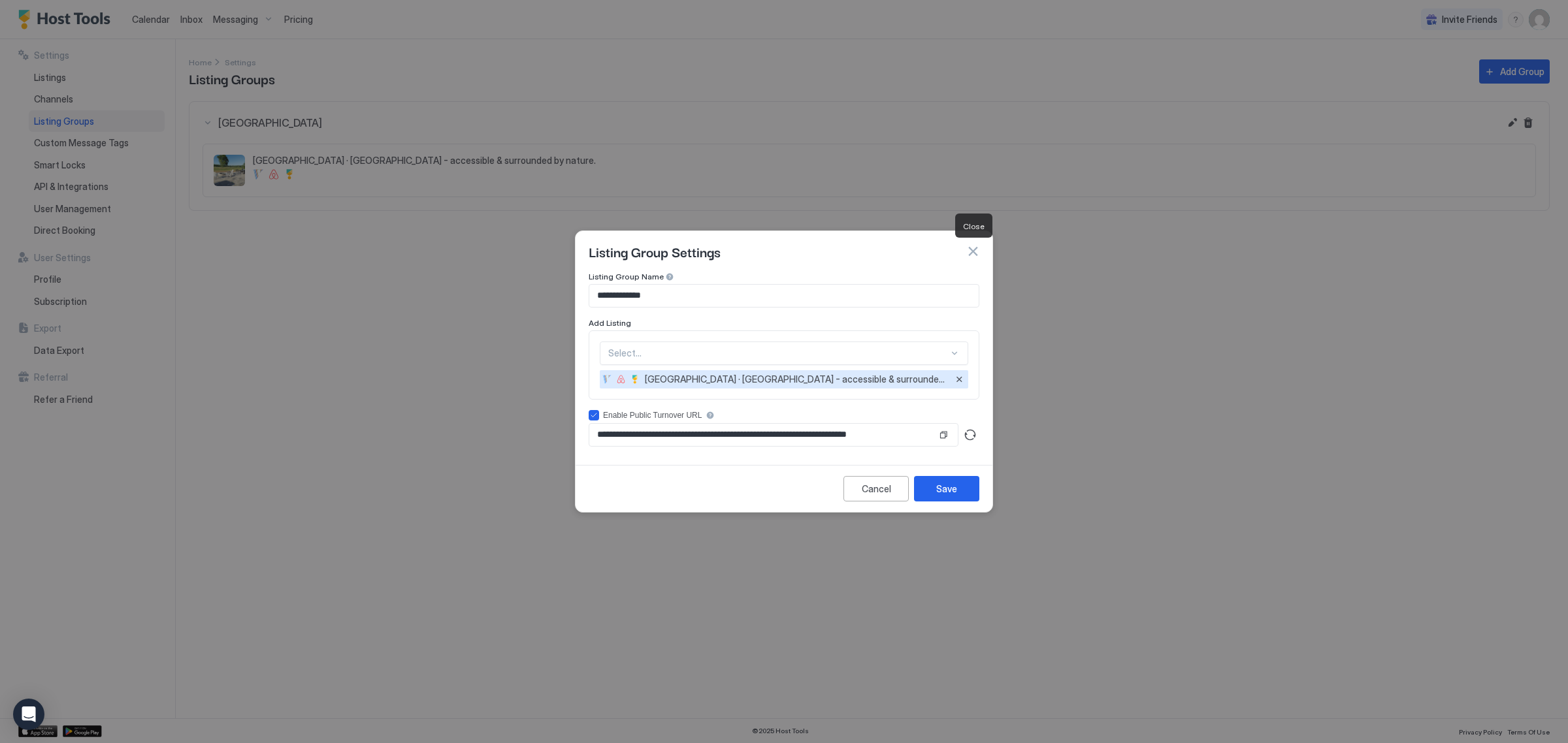
click at [978, 254] on button "button" at bounding box center [973, 252] width 13 height 13
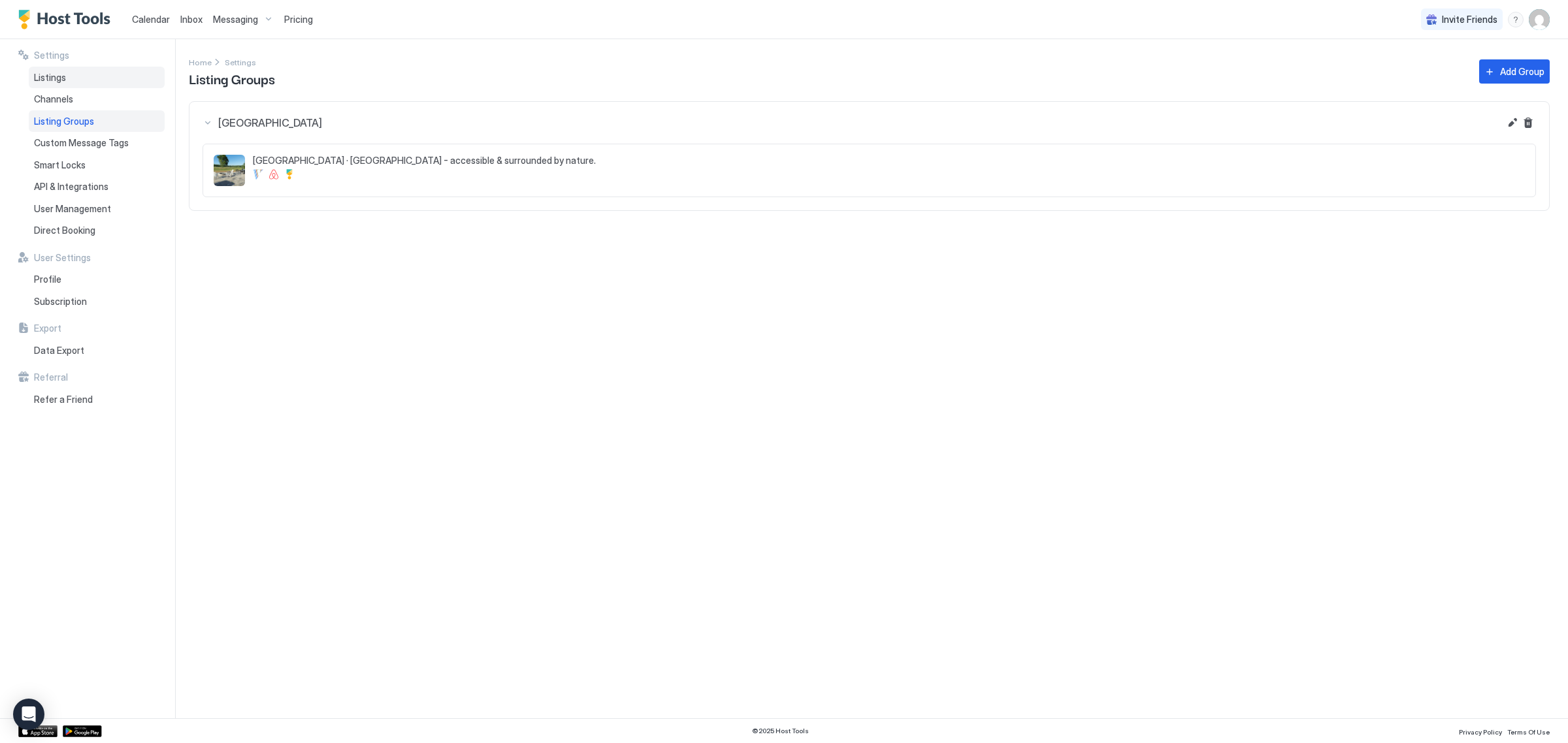
click at [72, 73] on div "Listings" at bounding box center [97, 78] width 136 height 22
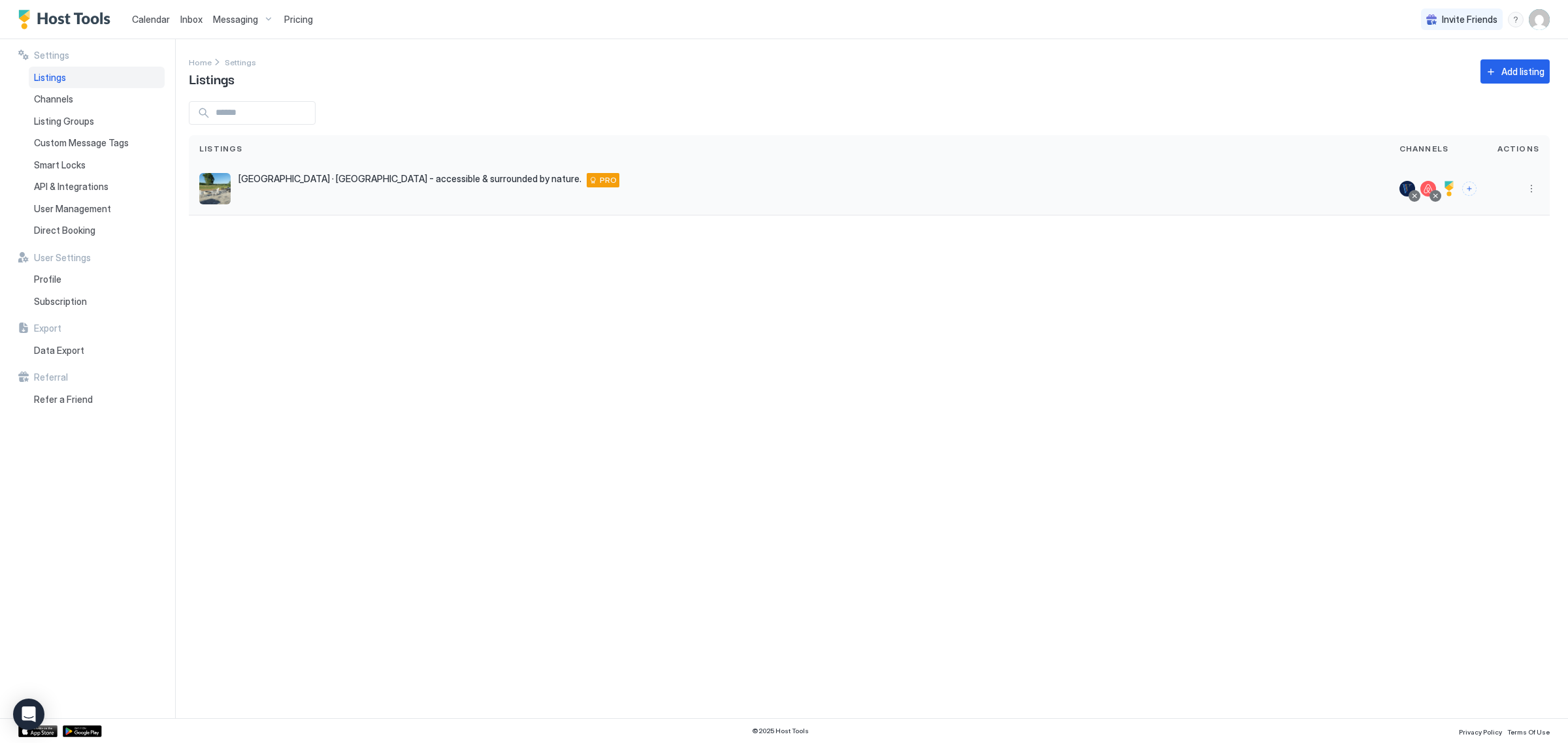
click at [1533, 182] on button "More options" at bounding box center [1531, 189] width 16 height 16
click at [1501, 290] on span "Airbnb Settings" at bounding box center [1500, 290] width 59 height 10
click at [1527, 190] on button "More options" at bounding box center [1531, 189] width 16 height 16
click at [1495, 254] on div "Listing Settings" at bounding box center [1497, 249] width 89 height 21
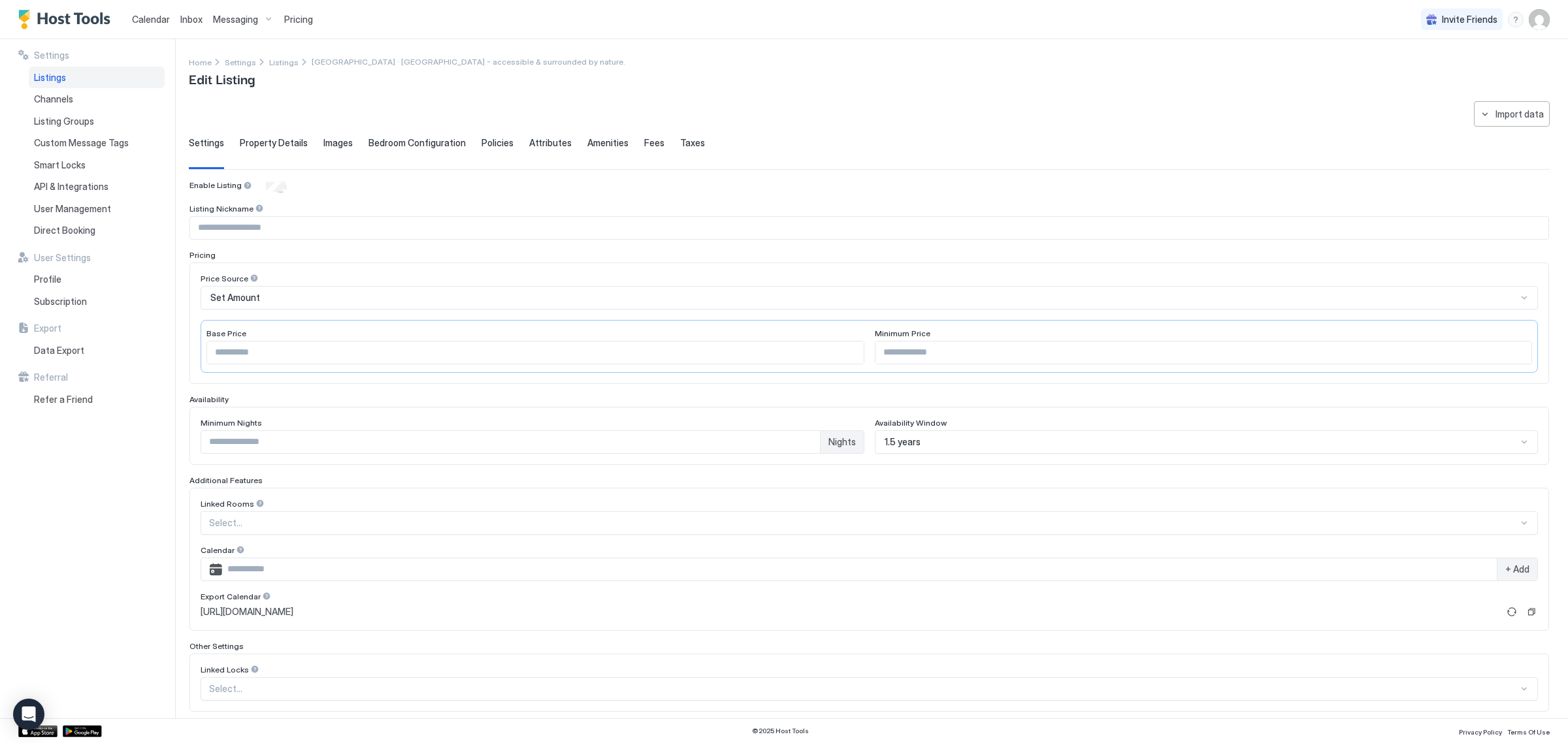
click at [298, 129] on div "**********" at bounding box center [869, 436] width 1361 height 669
click at [299, 142] on span "Property Details" at bounding box center [273, 143] width 68 height 12
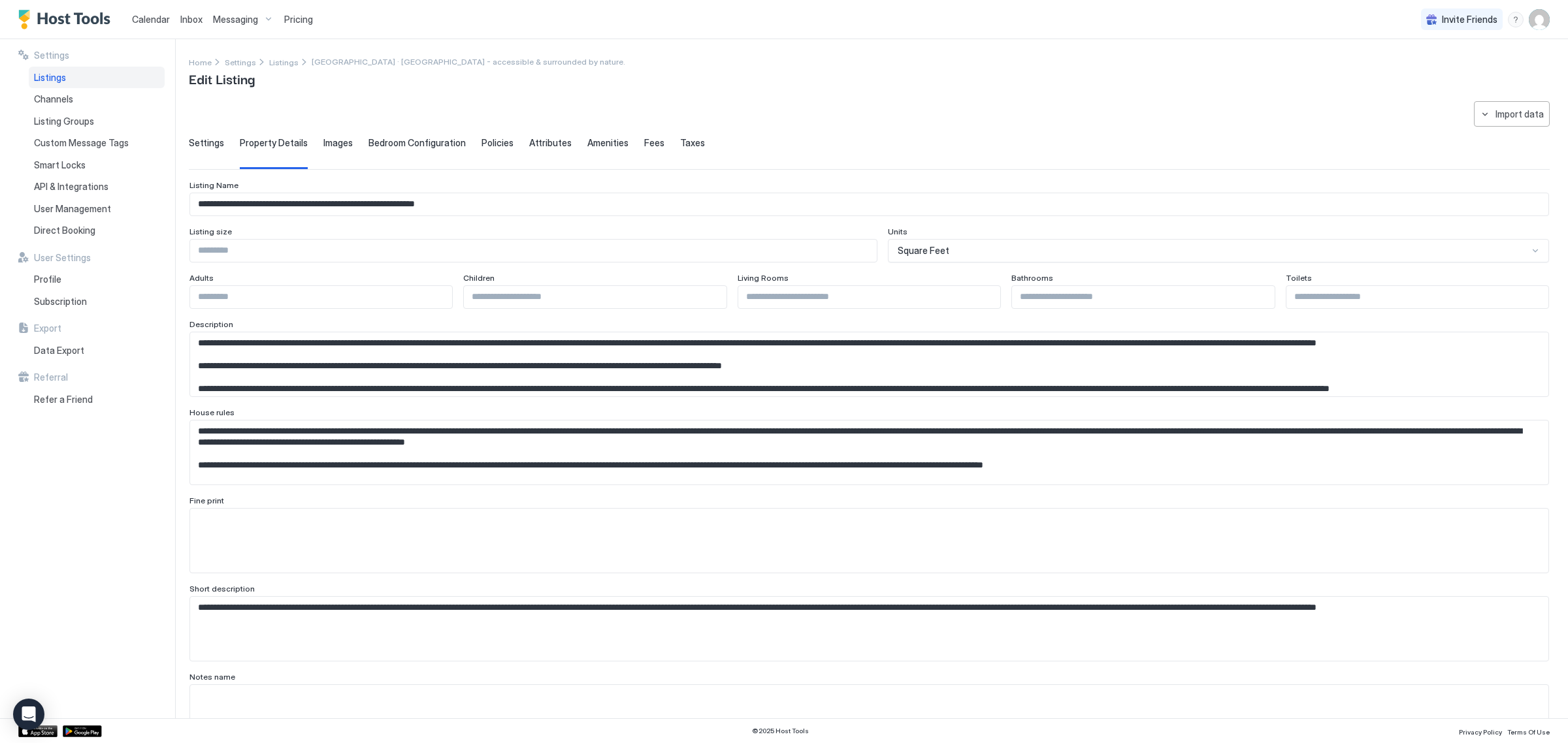
click at [571, 397] on textarea "Input Field" at bounding box center [863, 364] width 1346 height 64
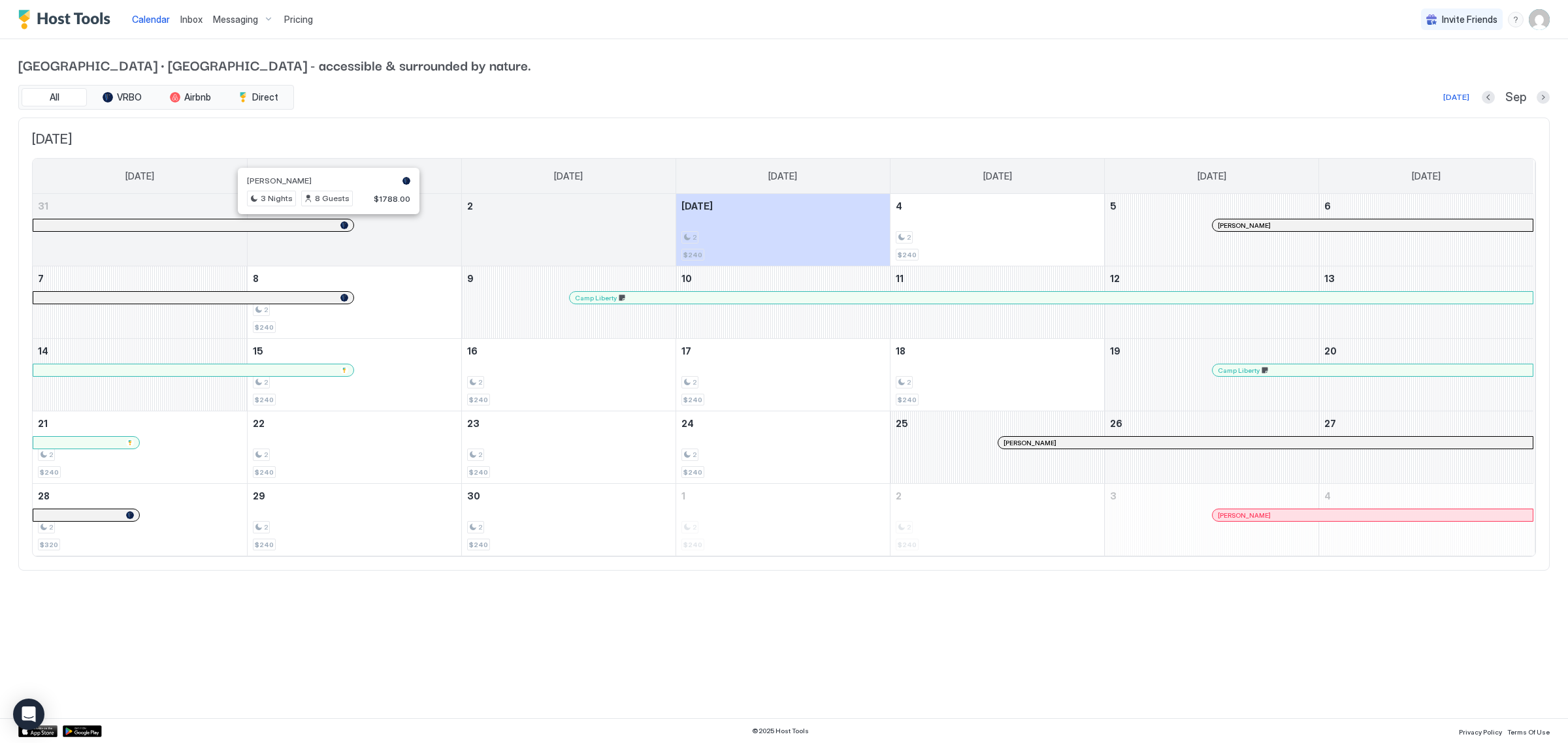
click at [323, 224] on div at bounding box center [322, 225] width 10 height 10
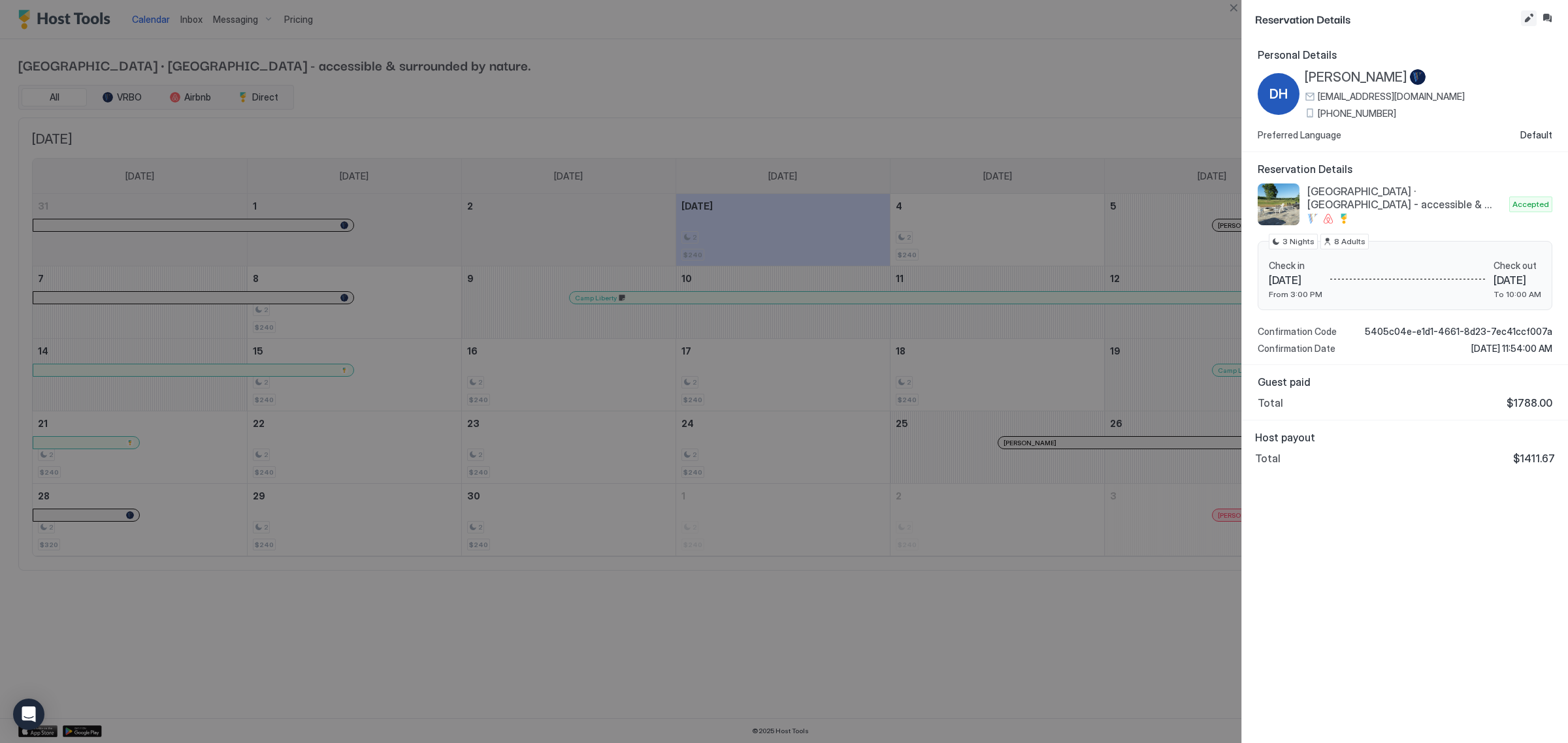
click at [1535, 17] on button "Edit reservation" at bounding box center [1528, 18] width 16 height 16
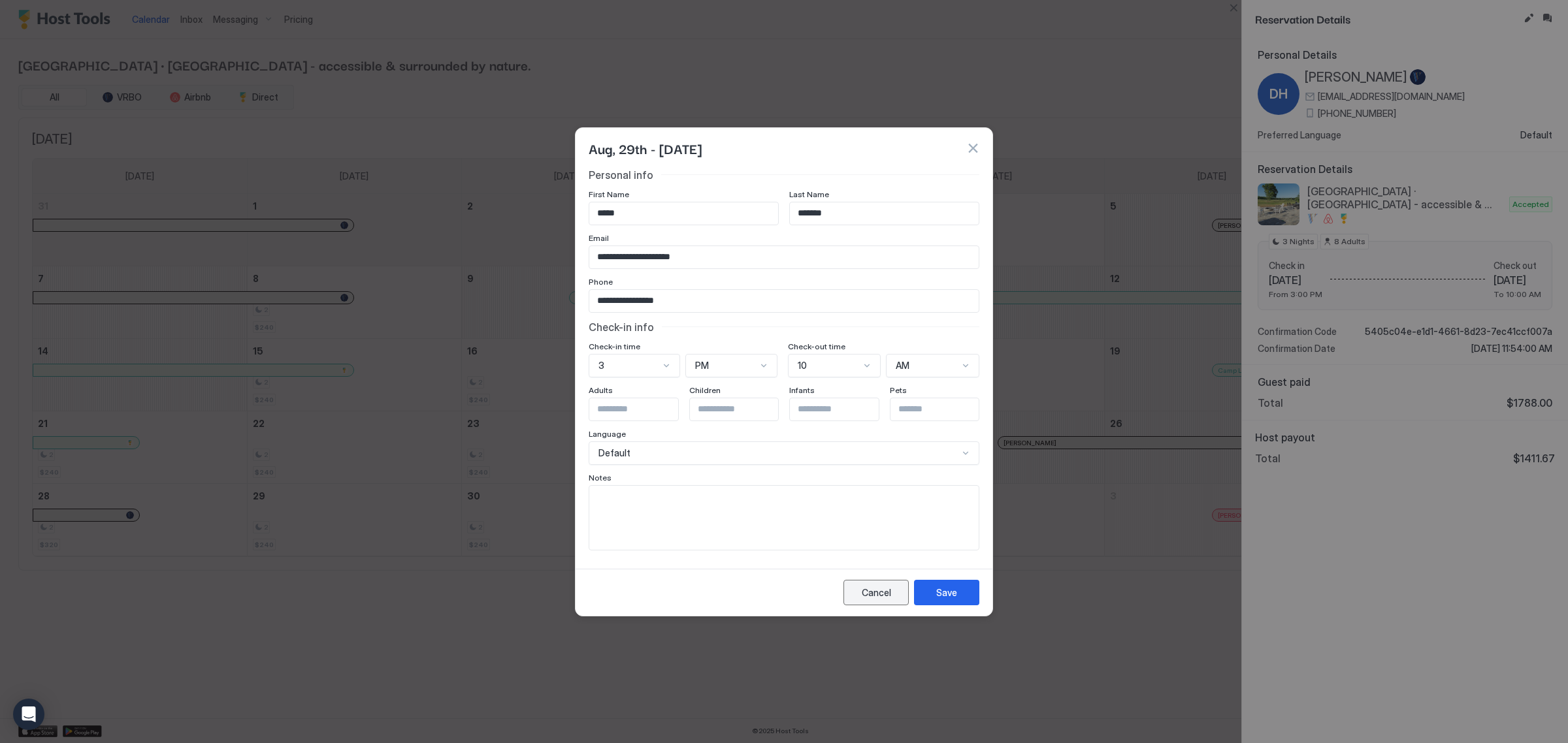
click at [881, 601] on button "Cancel" at bounding box center [876, 593] width 65 height 25
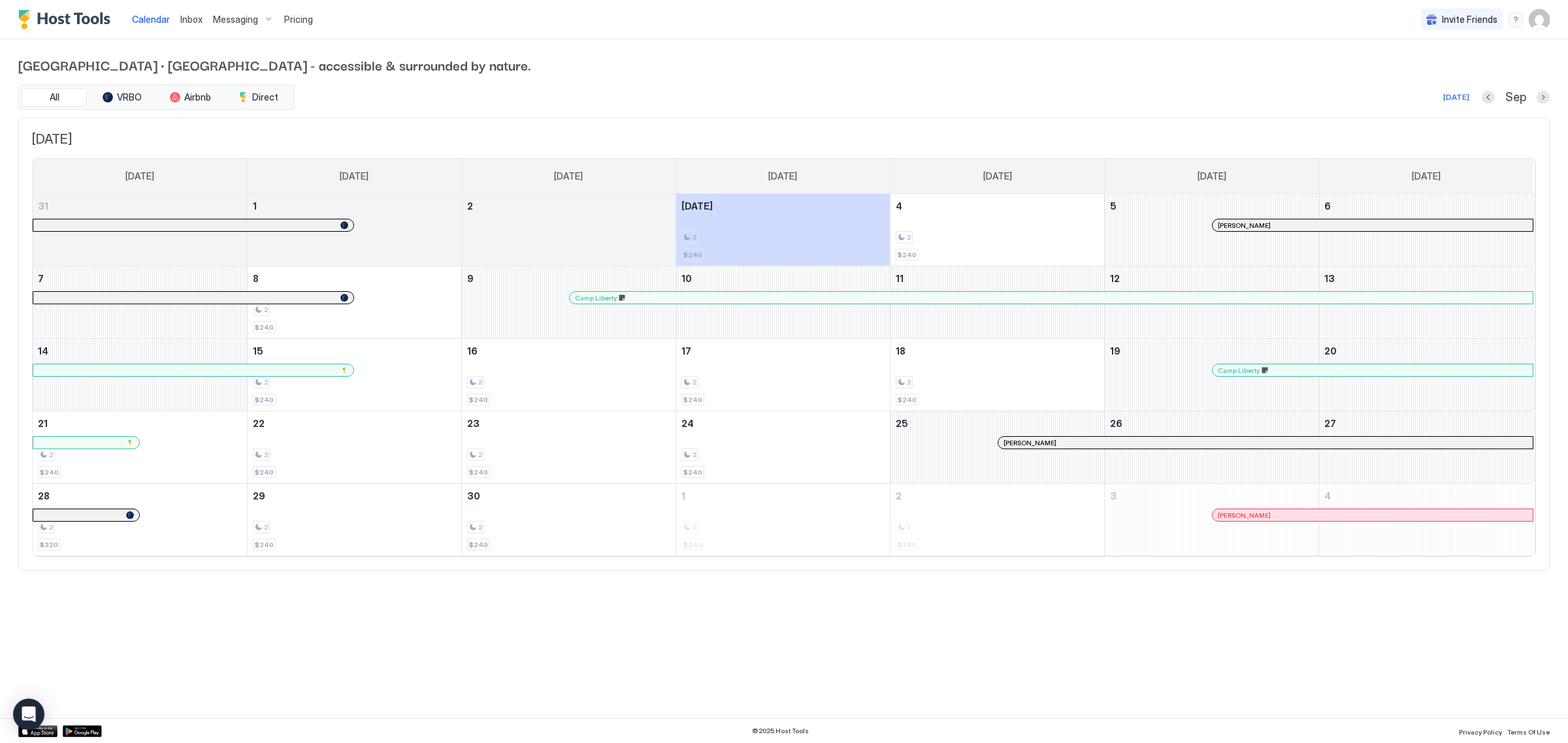
click at [188, 21] on span "Inbox" at bounding box center [191, 20] width 22 height 11
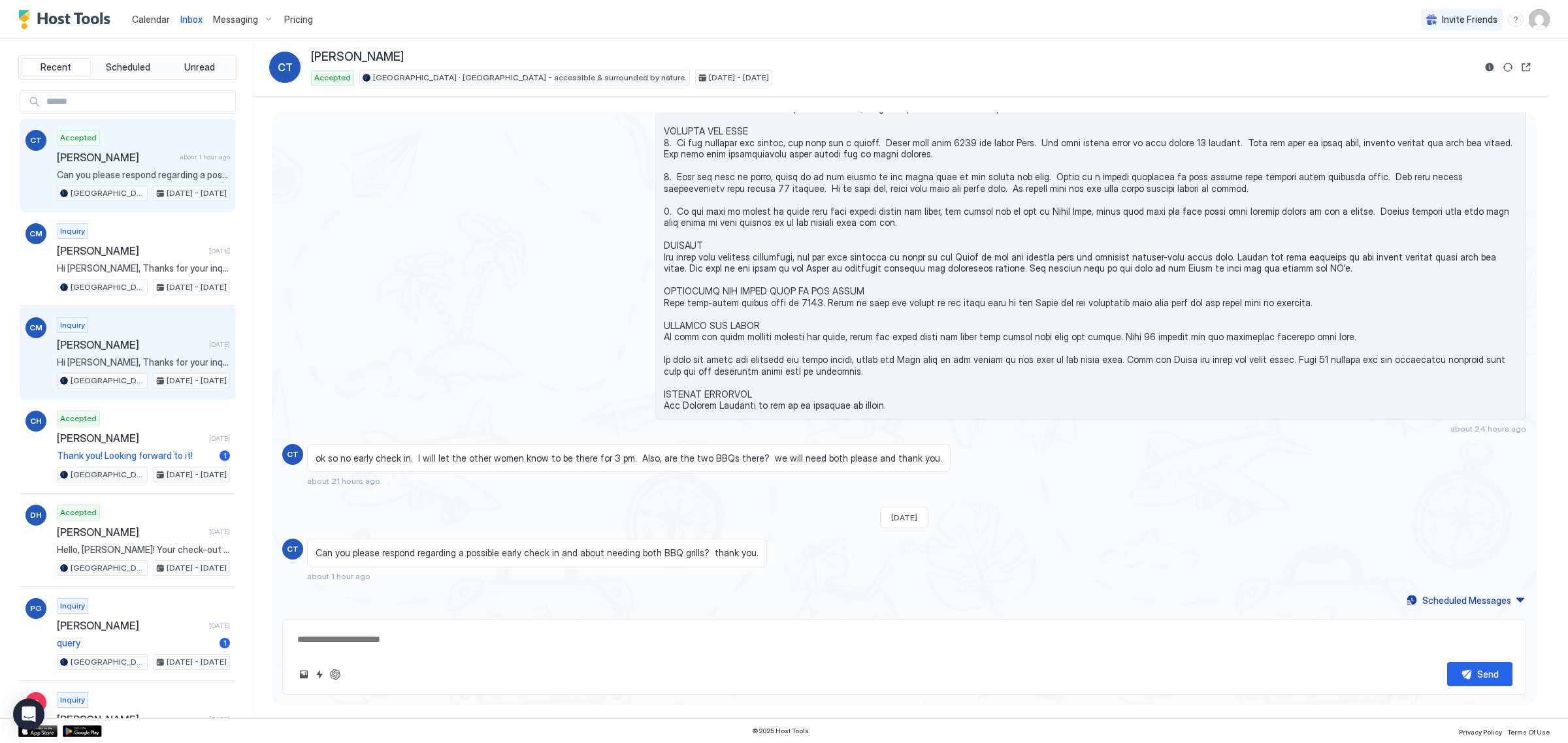
scroll to position [1680, 0]
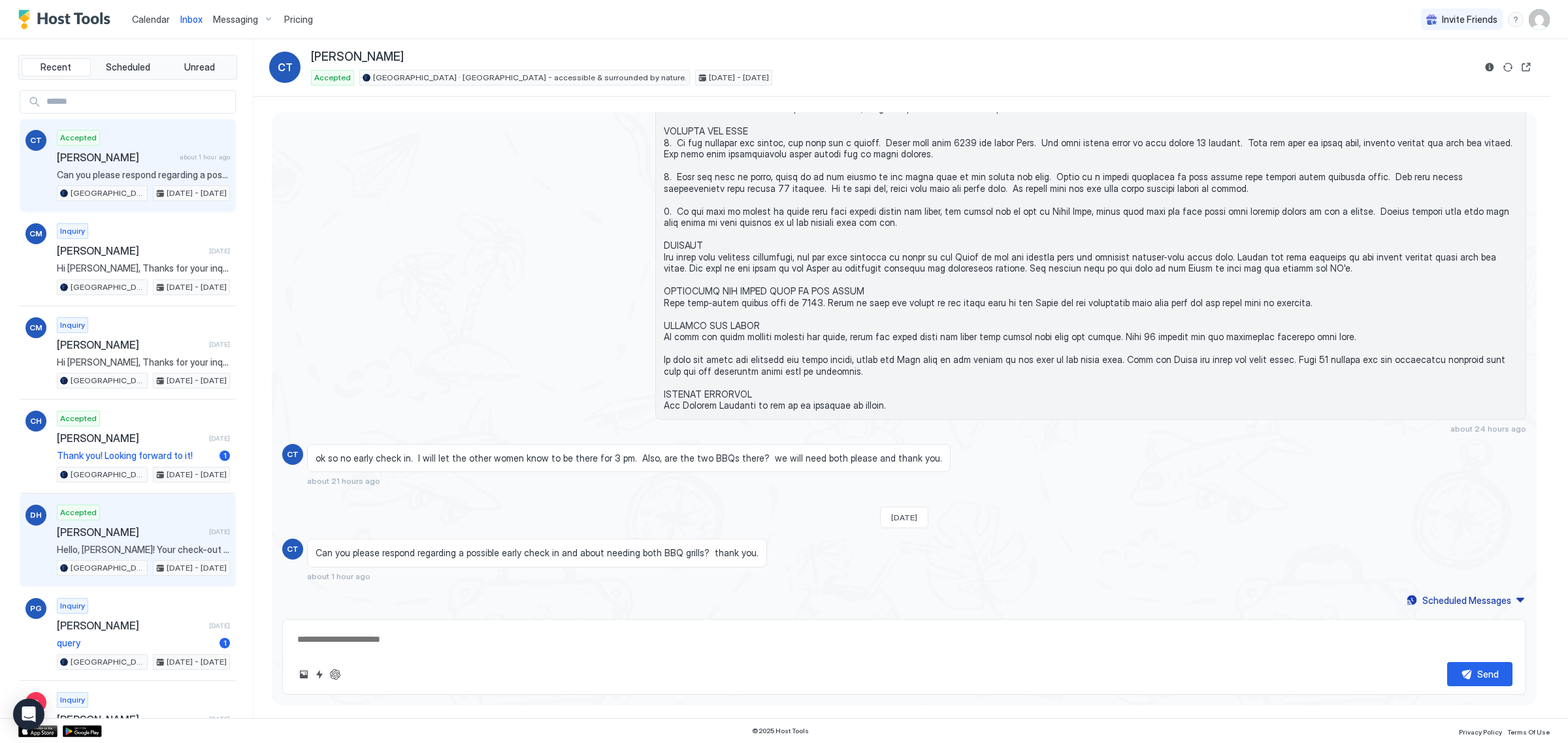
click at [168, 536] on span "David Harding" at bounding box center [130, 532] width 147 height 13
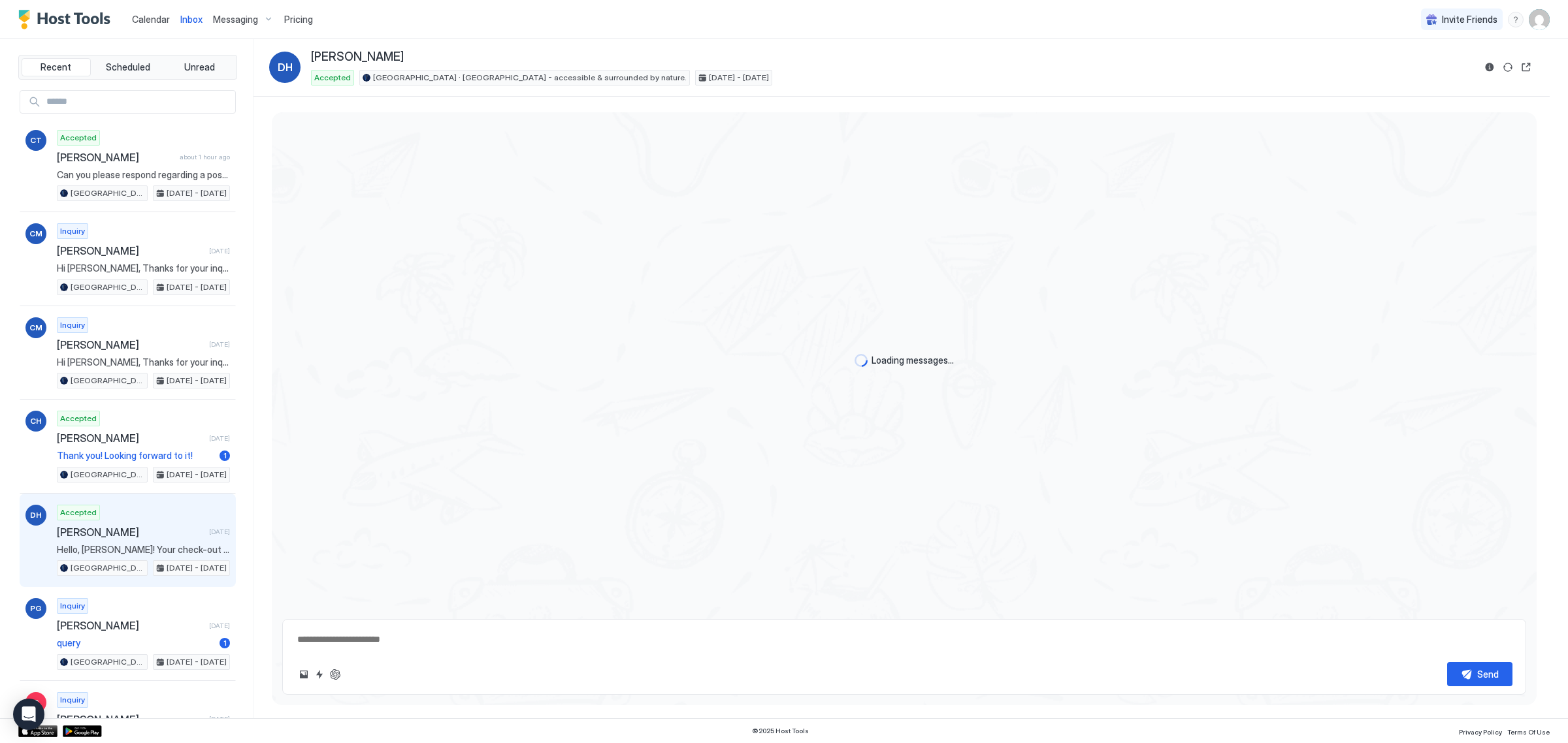
scroll to position [2339, 0]
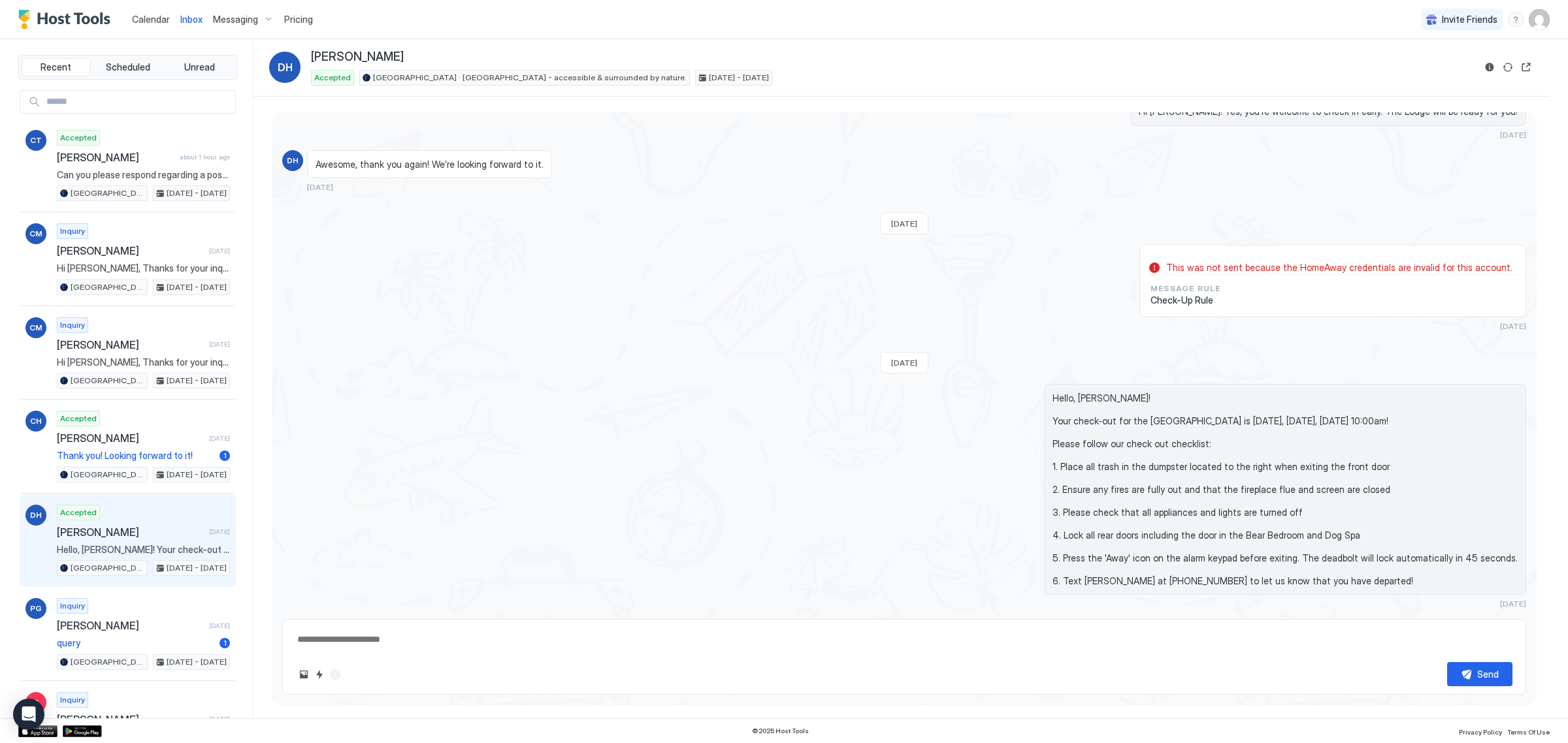
click at [362, 78] on div at bounding box center [366, 77] width 7 height 7
click at [373, 81] on span "[GEOGRAPHIC_DATA] · [GEOGRAPHIC_DATA] - accessible & surrounded by nature." at bounding box center [530, 77] width 314 height 12
click at [1269, 302] on div "Message Rule Check-Up Rule" at bounding box center [1333, 294] width 370 height 29
click at [278, 67] on span "DH" at bounding box center [285, 67] width 15 height 16
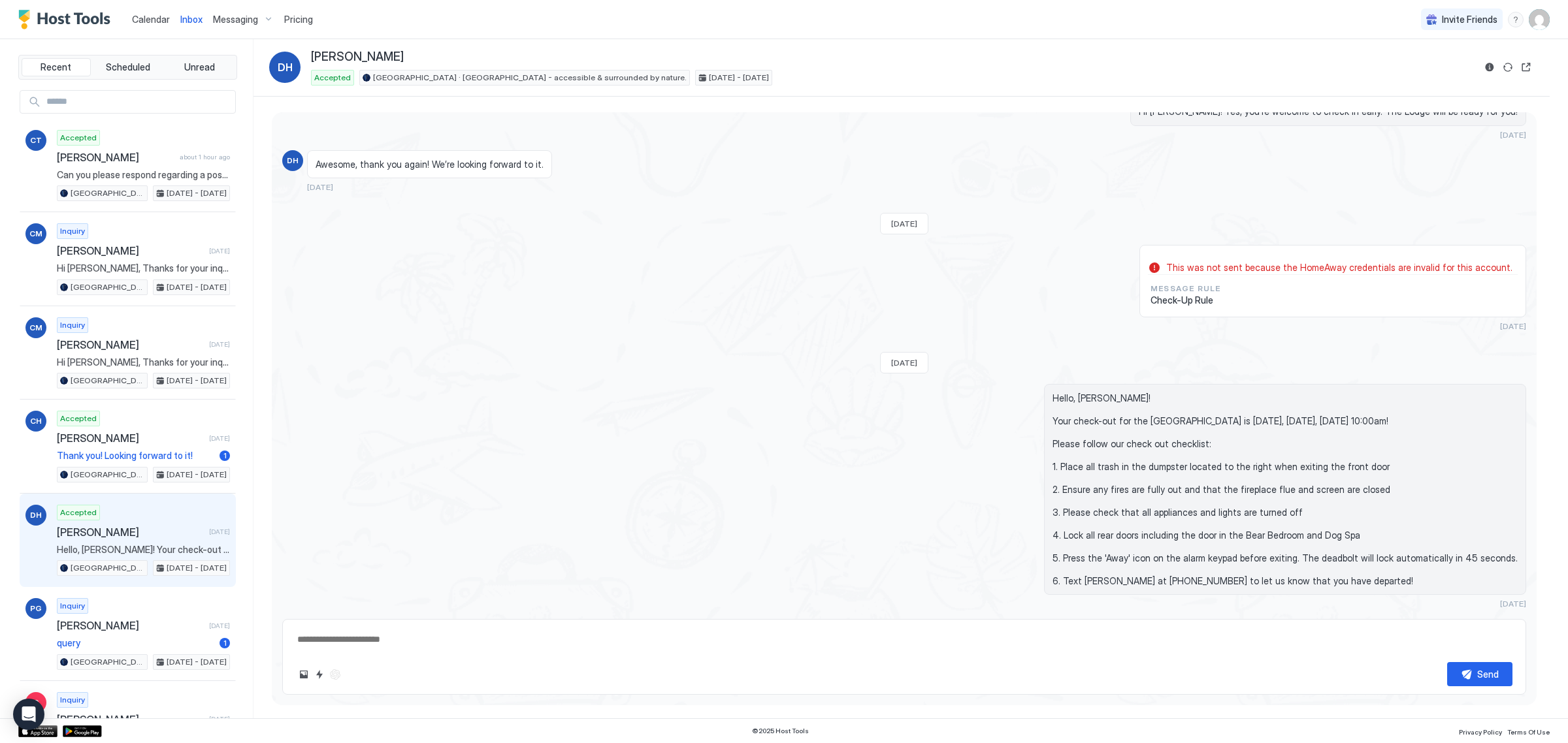
click at [335, 57] on span "David Harding" at bounding box center [358, 57] width 93 height 15
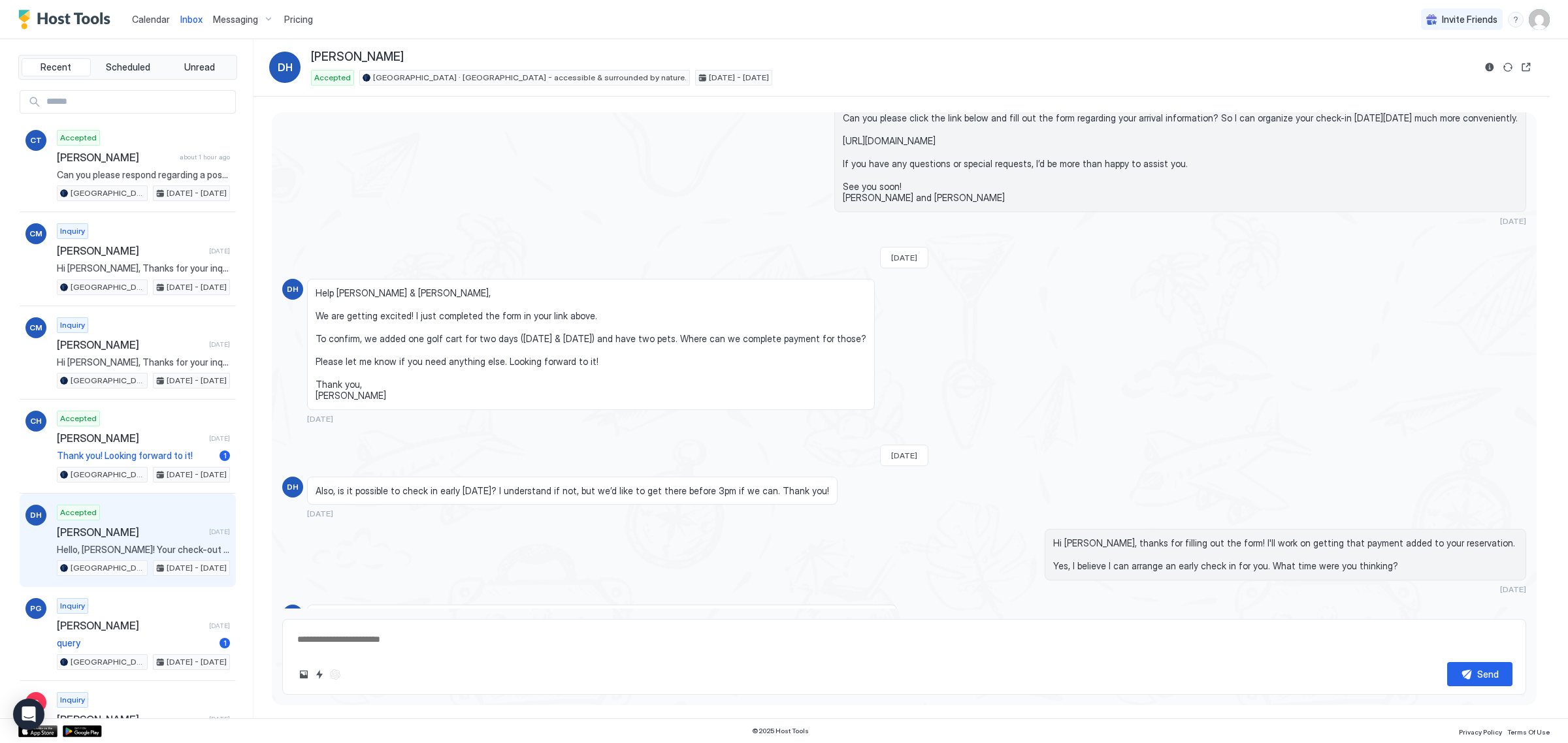
scroll to position [1277, 0]
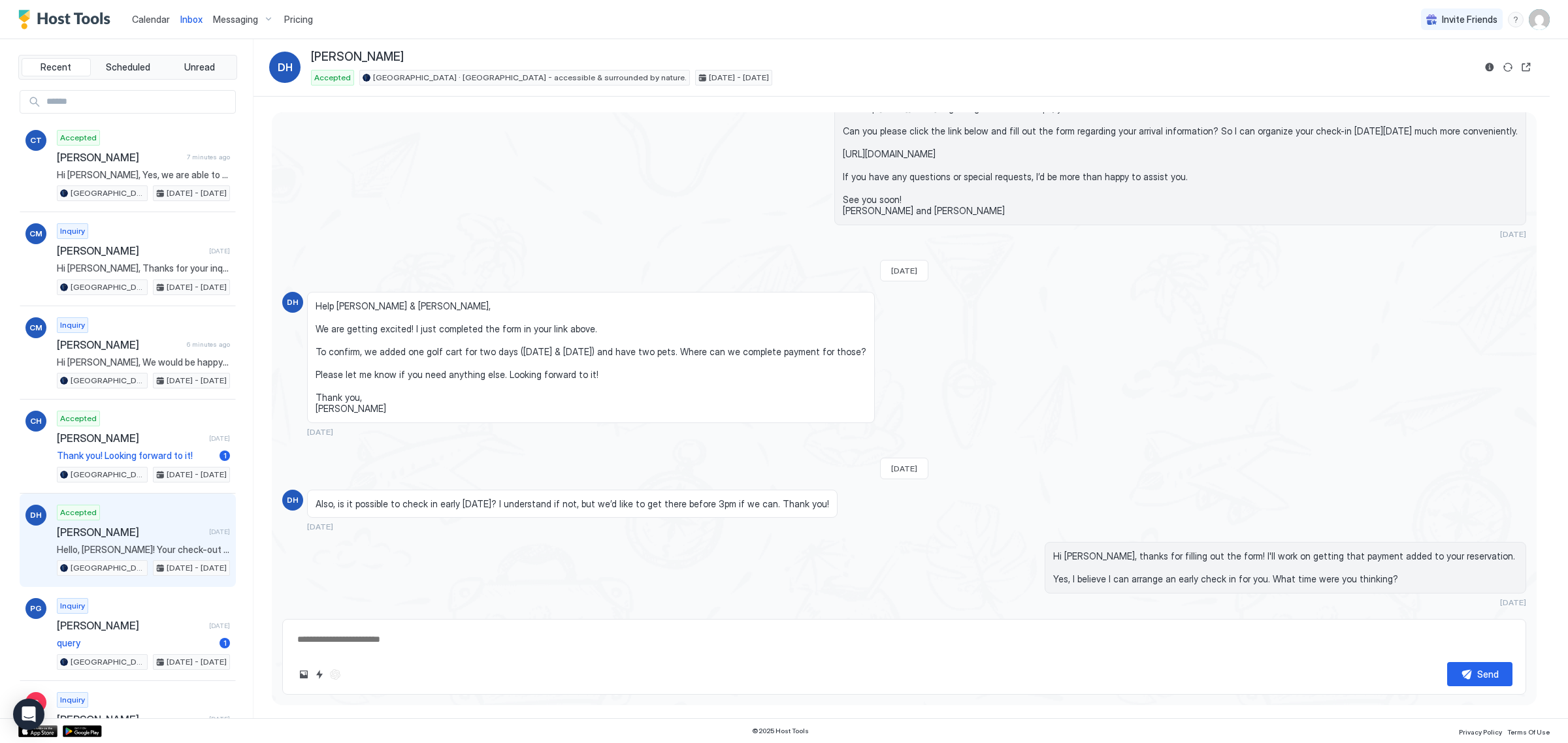
type textarea "*"
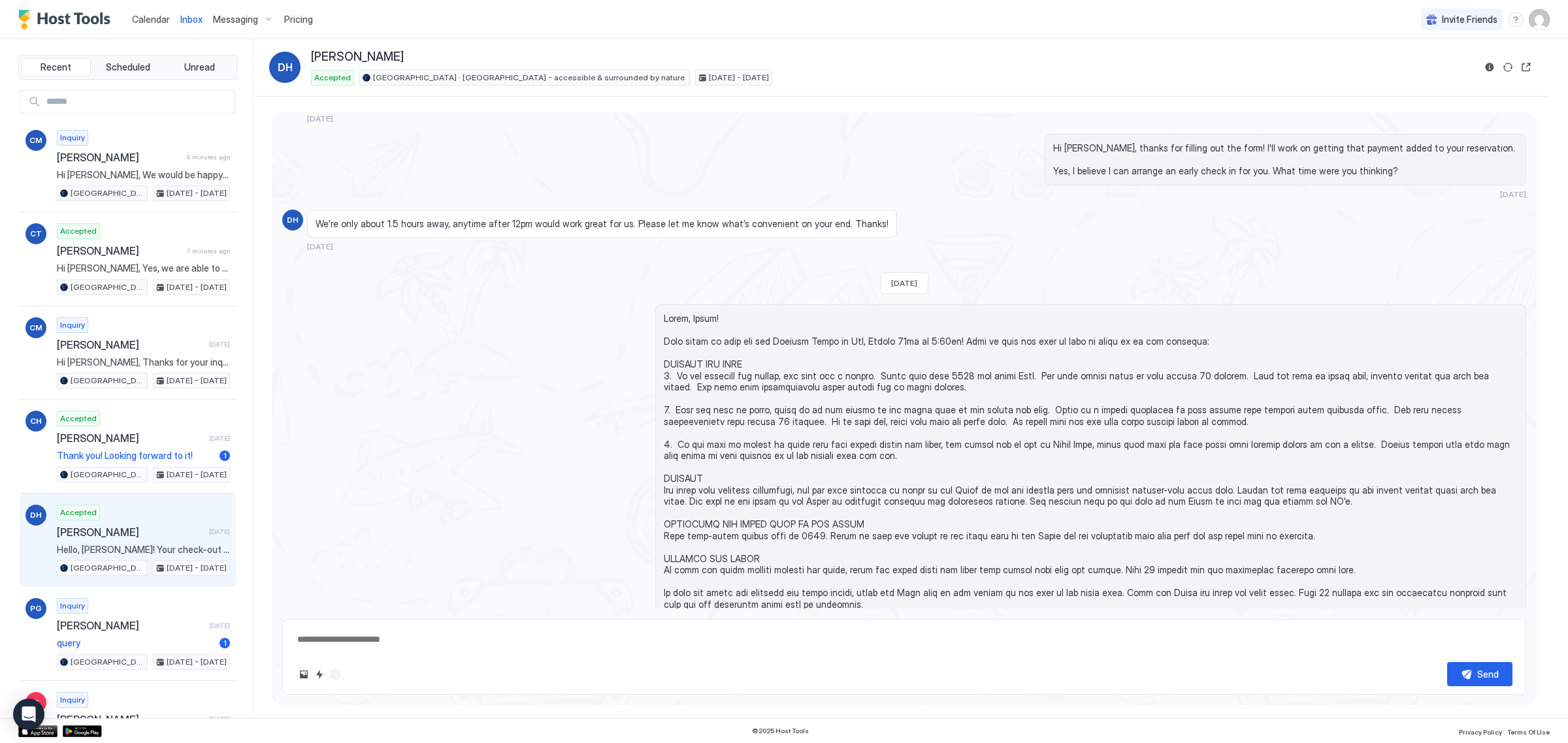
scroll to position [2339, 0]
